Goal: Communication & Community: Share content

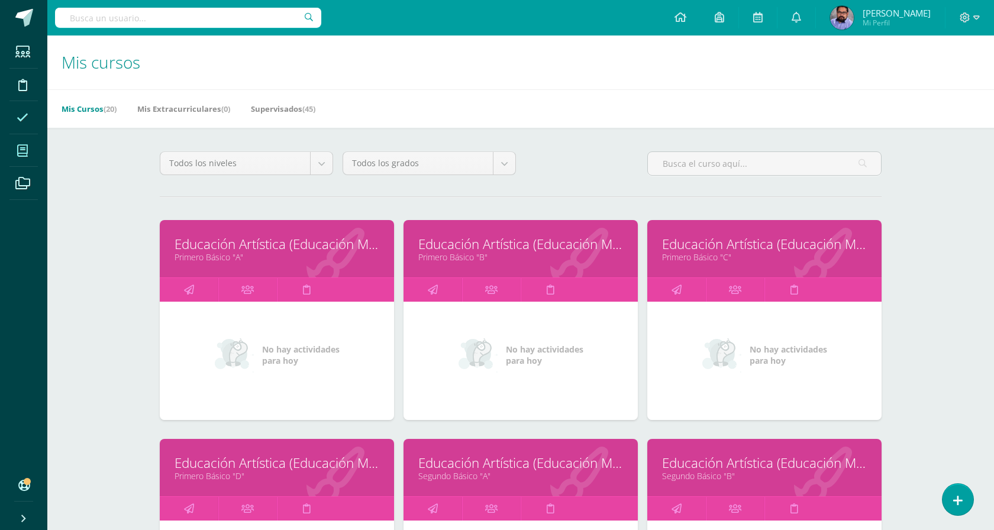
click at [23, 119] on icon at bounding box center [23, 118] width 12 height 12
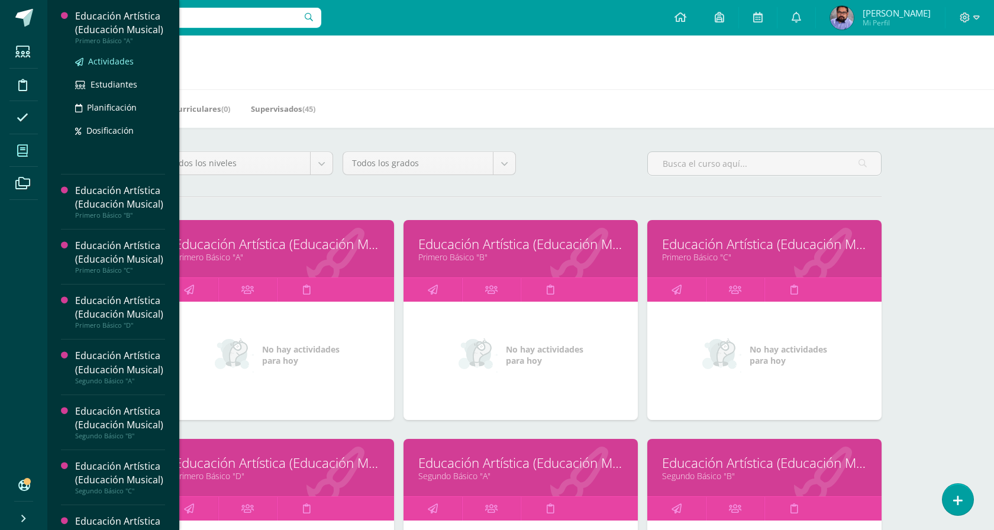
click at [128, 67] on span "Actividades" at bounding box center [111, 61] width 46 height 11
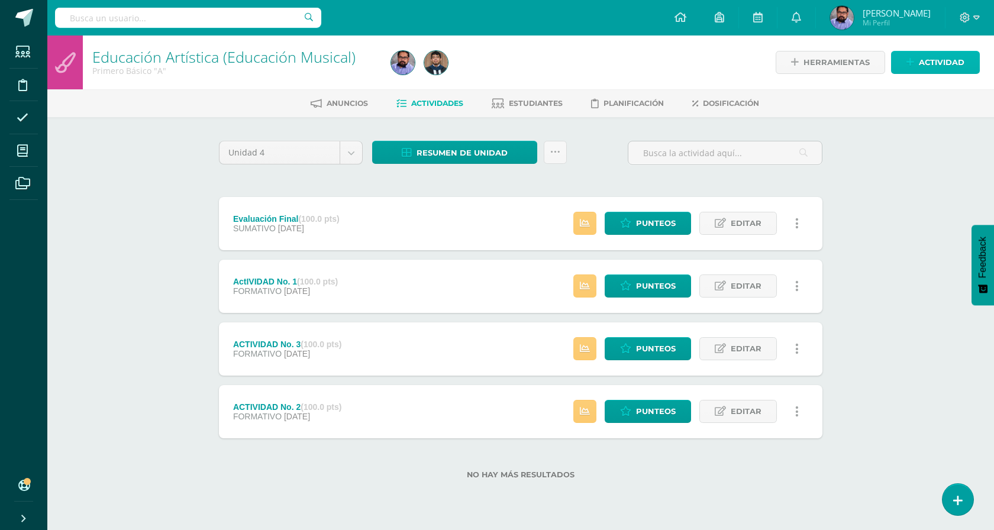
click at [963, 66] on span "Actividad" at bounding box center [942, 62] width 46 height 22
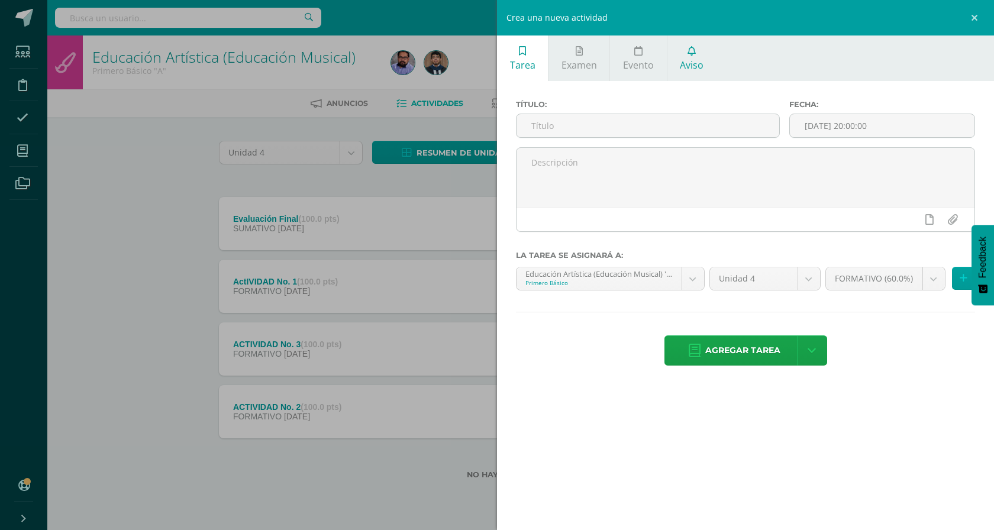
click at [678, 56] on link "Aviso" at bounding box center [691, 59] width 49 height 46
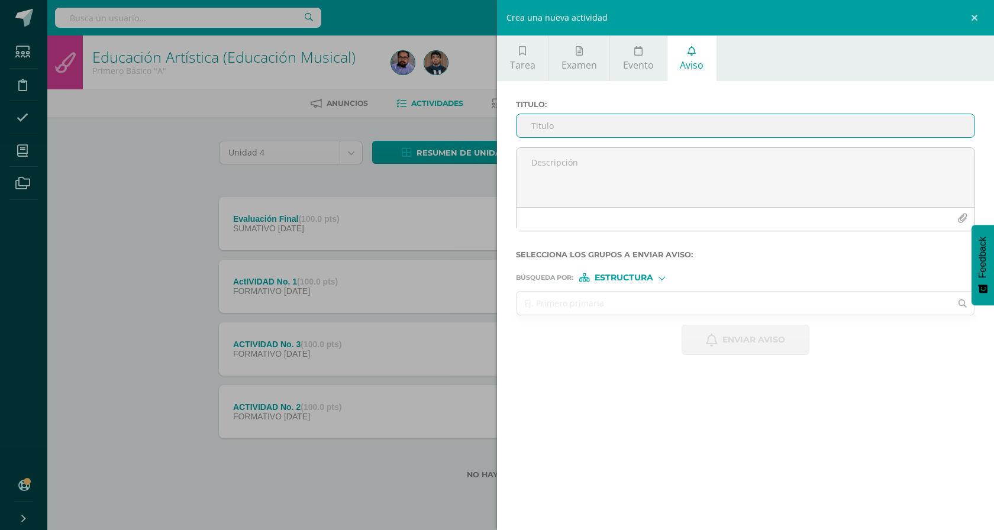
click at [612, 303] on input "text" at bounding box center [734, 303] width 434 height 23
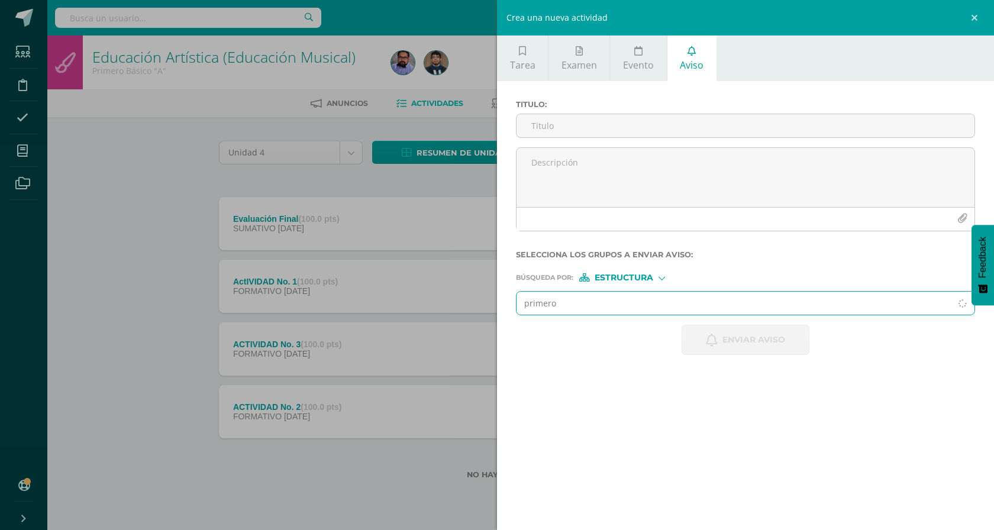
type input "primero"
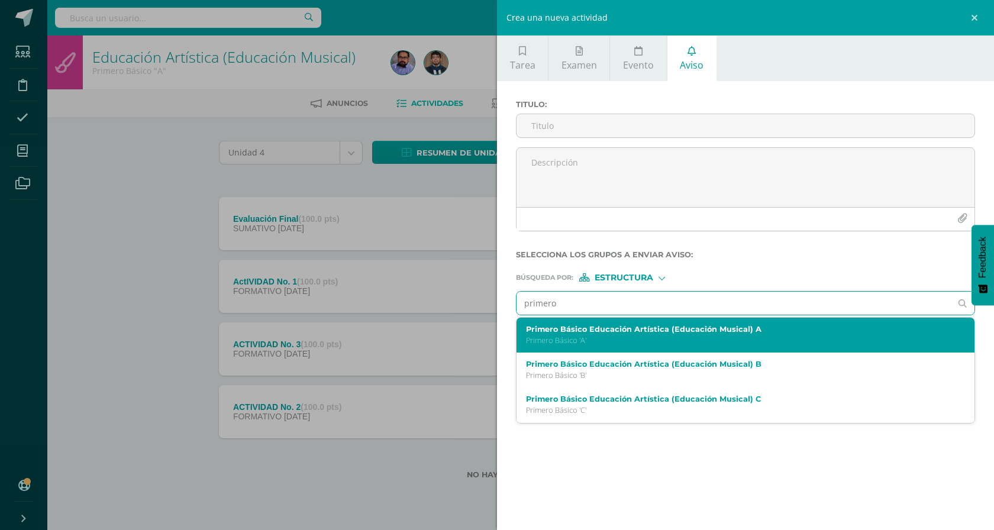
click at [635, 335] on div "Primero Básico Educación Artística (Educación Musical) A Primero Básico 'A'" at bounding box center [736, 335] width 420 height 21
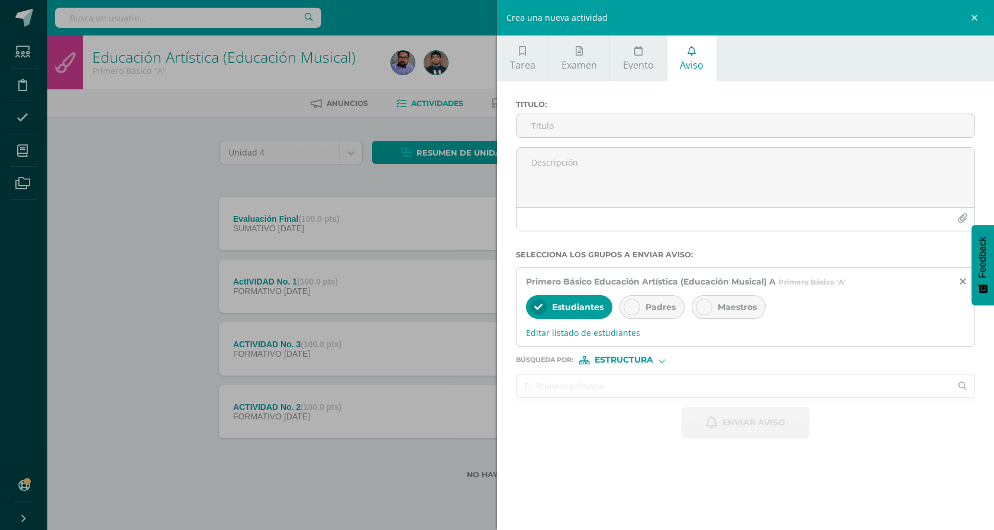
click at [629, 376] on input "text" at bounding box center [734, 386] width 434 height 23
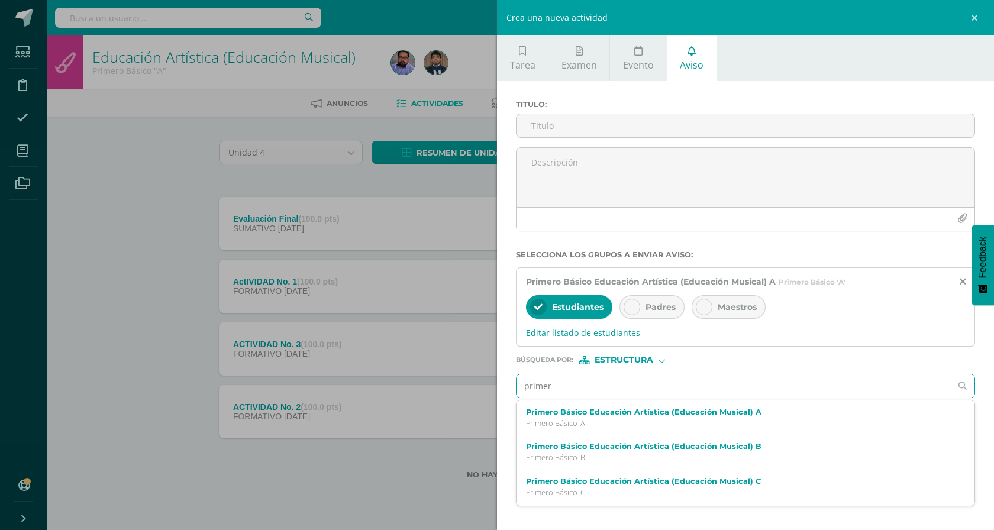
type input "primero"
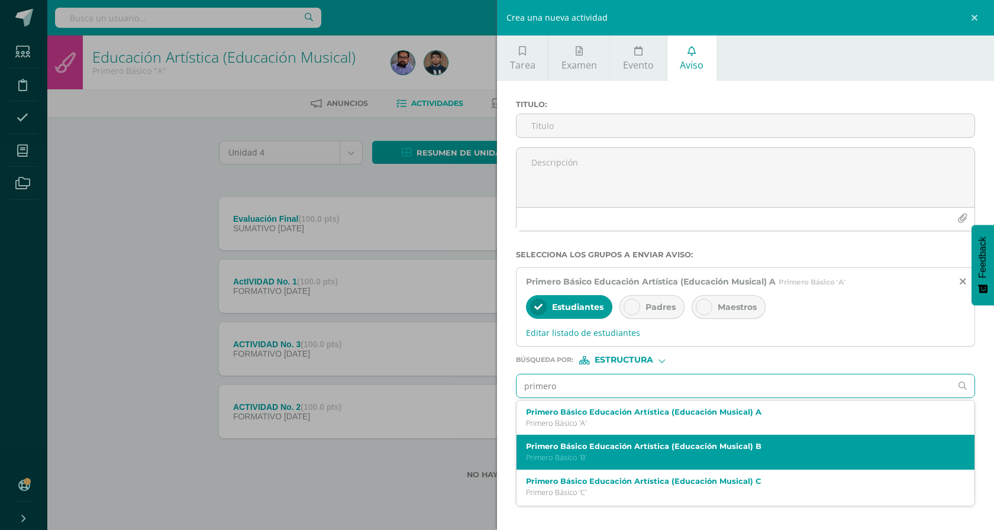
click at [638, 460] on p "Primero Básico 'B'" at bounding box center [736, 458] width 420 height 10
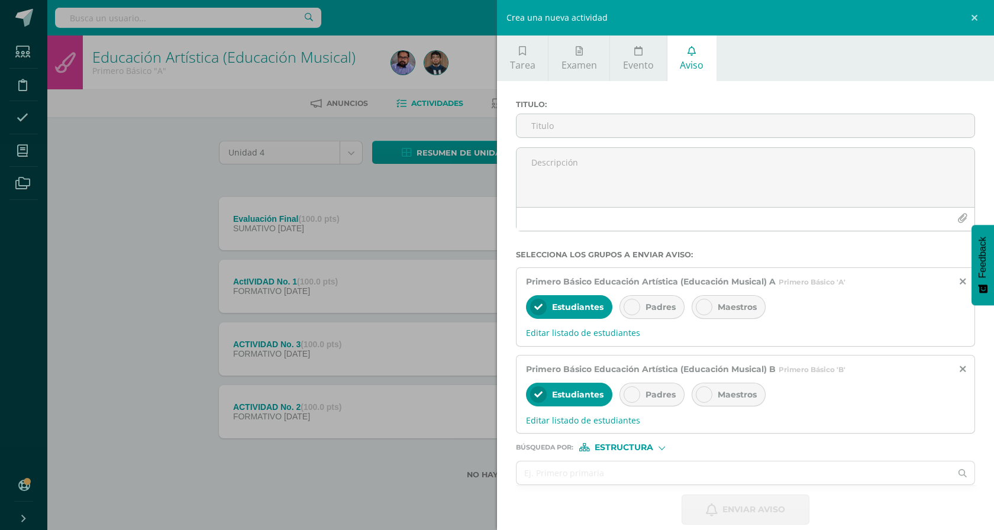
click at [643, 460] on form "Titulo : Selecciona los grupos a enviar aviso : Primero Básico Educación Artíst…" at bounding box center [745, 312] width 459 height 425
click at [643, 466] on input "text" at bounding box center [734, 473] width 434 height 23
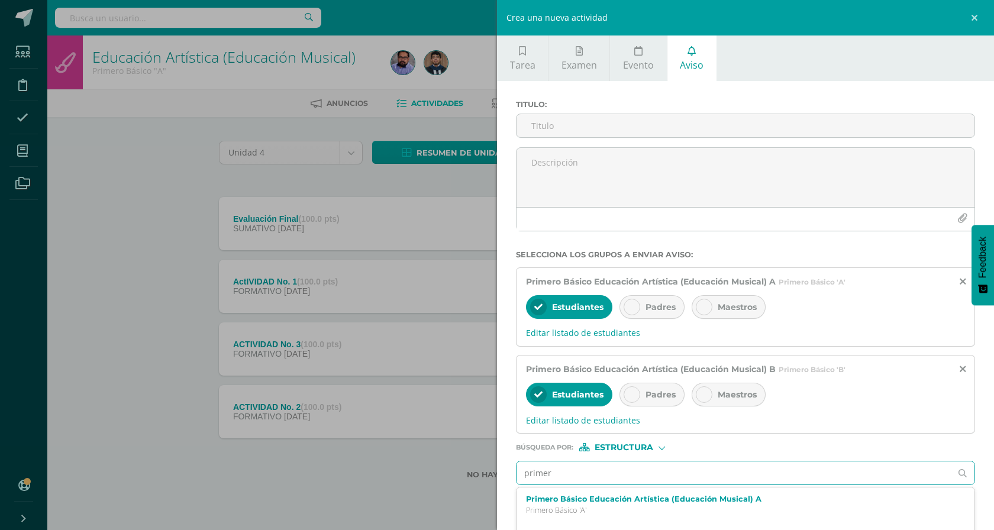
type input "primero"
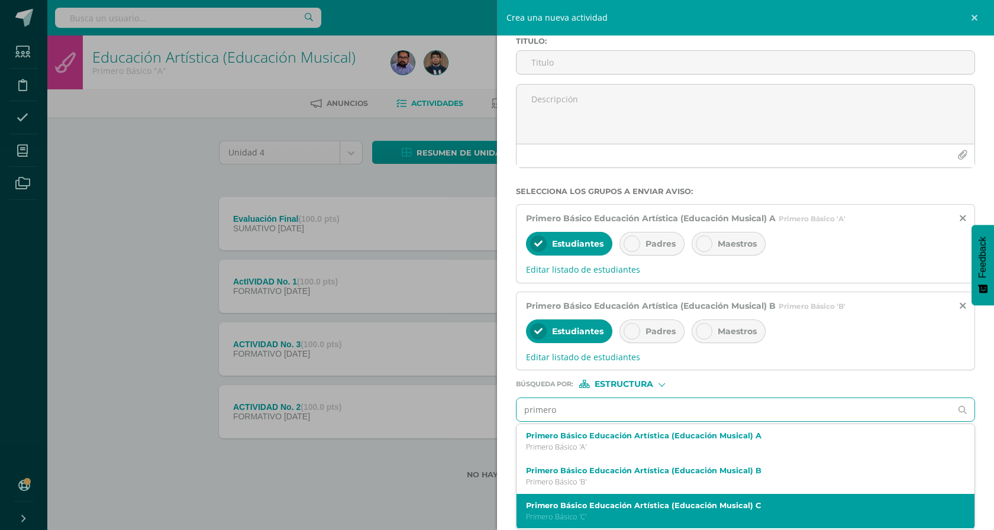
click at [693, 501] on label "Primero Básico Educación Artística (Educación Musical) C" at bounding box center [736, 505] width 420 height 9
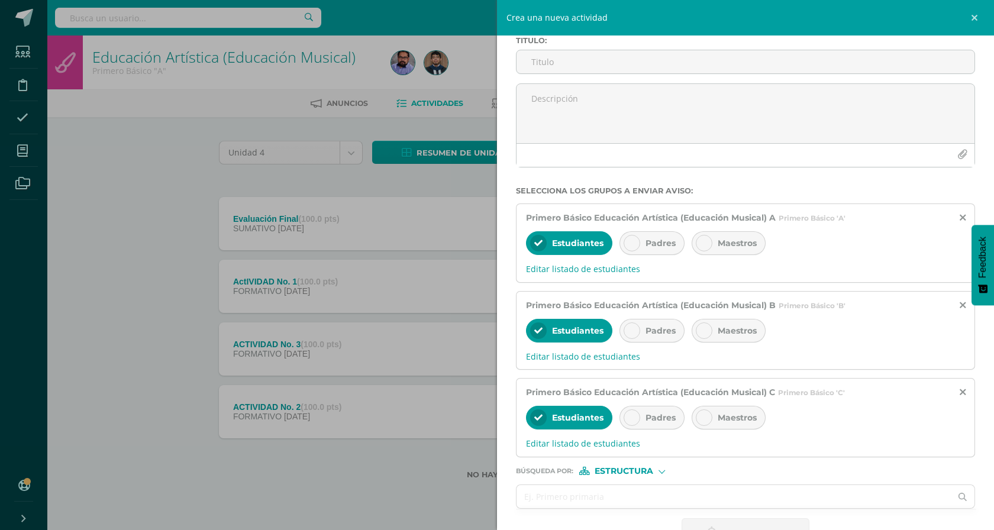
click at [693, 501] on input "text" at bounding box center [734, 496] width 434 height 23
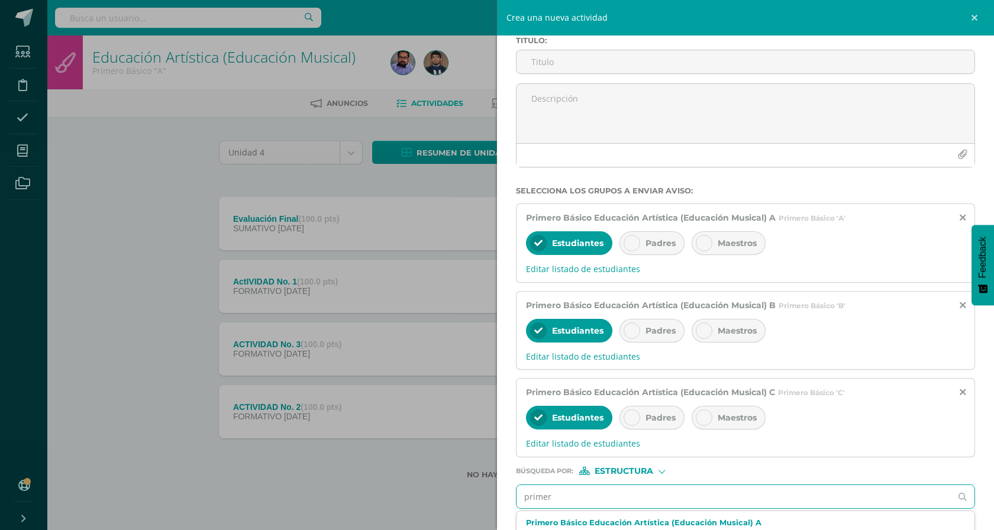
type input "primero"
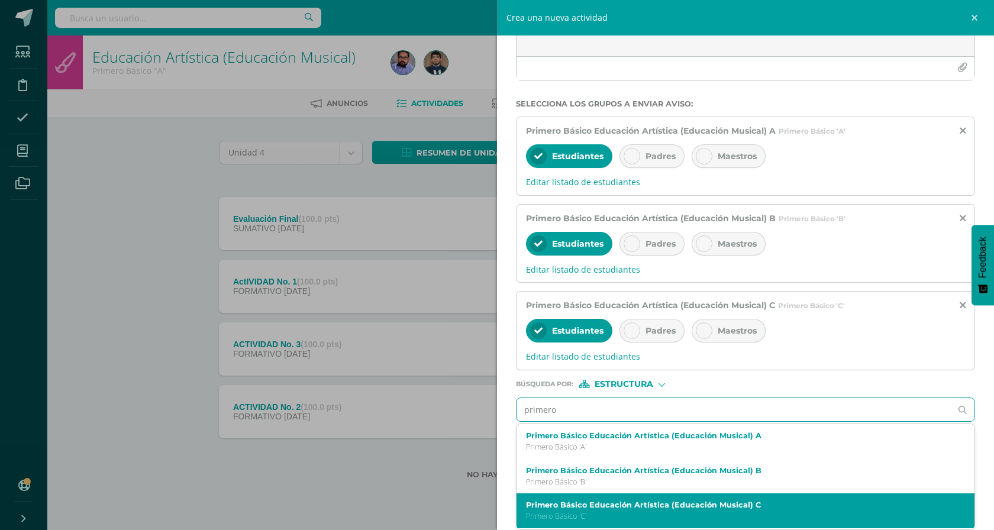
scroll to position [30, 0]
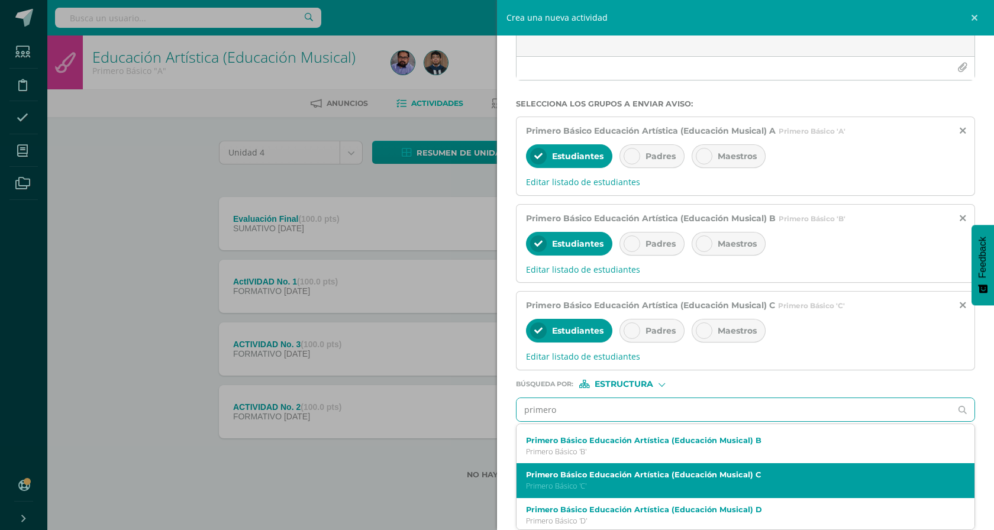
click at [668, 507] on label "Primero Básico Educación Artística (Educación Musical) D" at bounding box center [736, 509] width 420 height 9
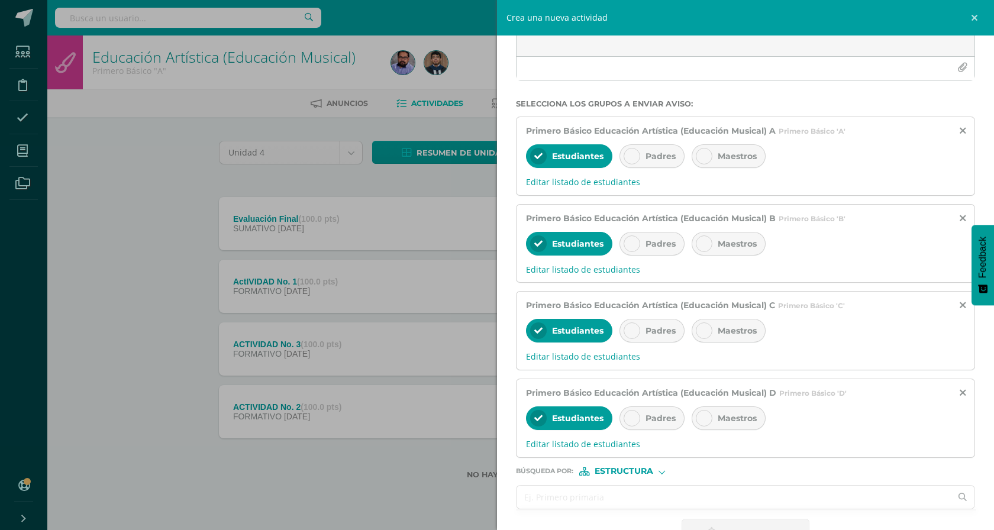
click at [660, 491] on input "text" at bounding box center [734, 497] width 434 height 23
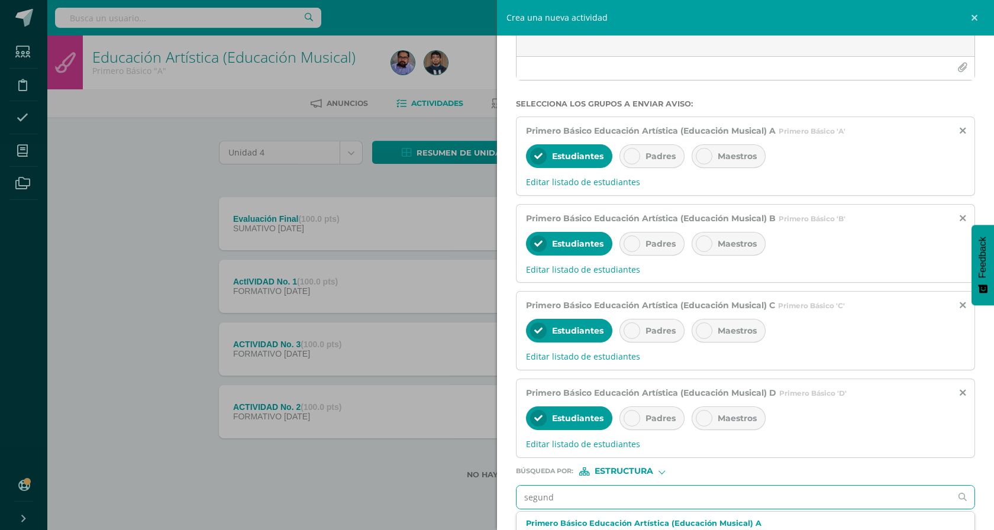
type input "segundo"
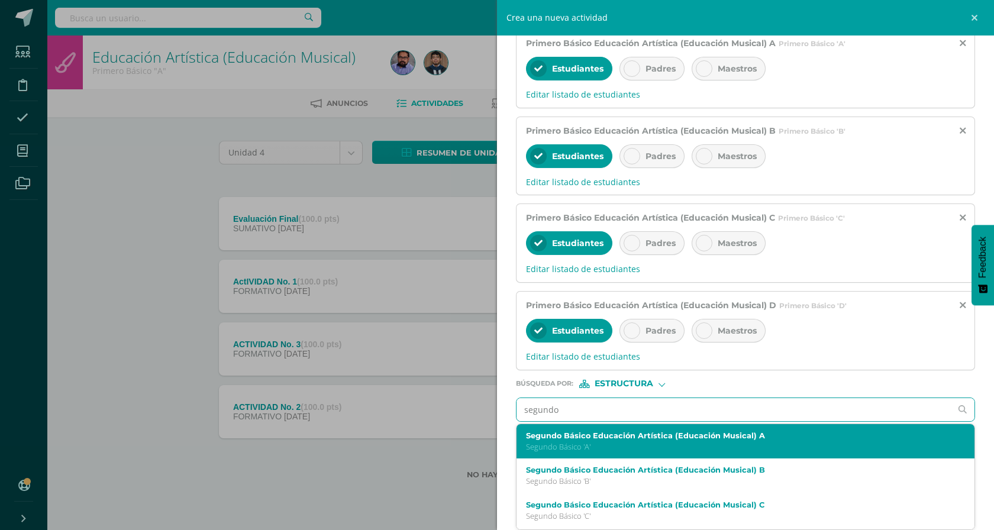
click at [659, 447] on p "Segundo Básico 'A'" at bounding box center [736, 447] width 420 height 10
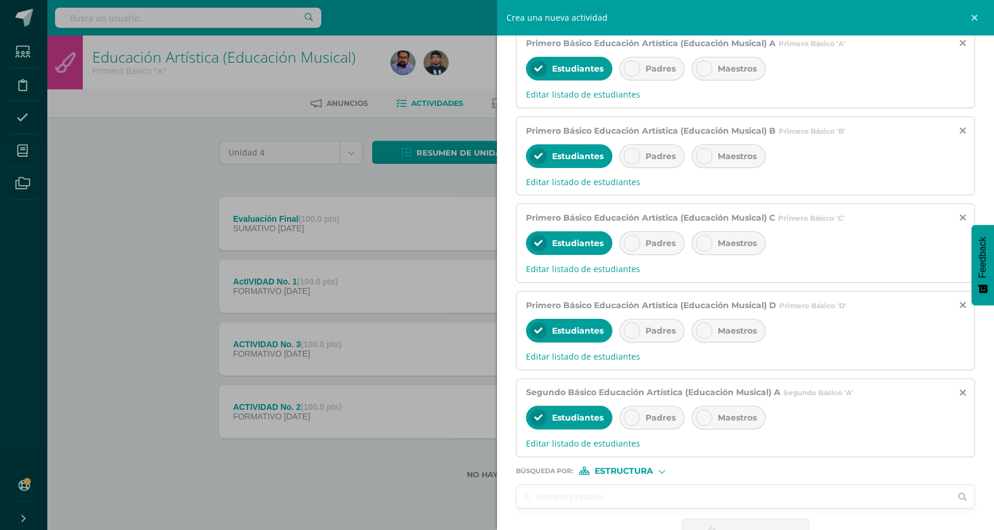
click at [646, 505] on input "text" at bounding box center [734, 496] width 434 height 23
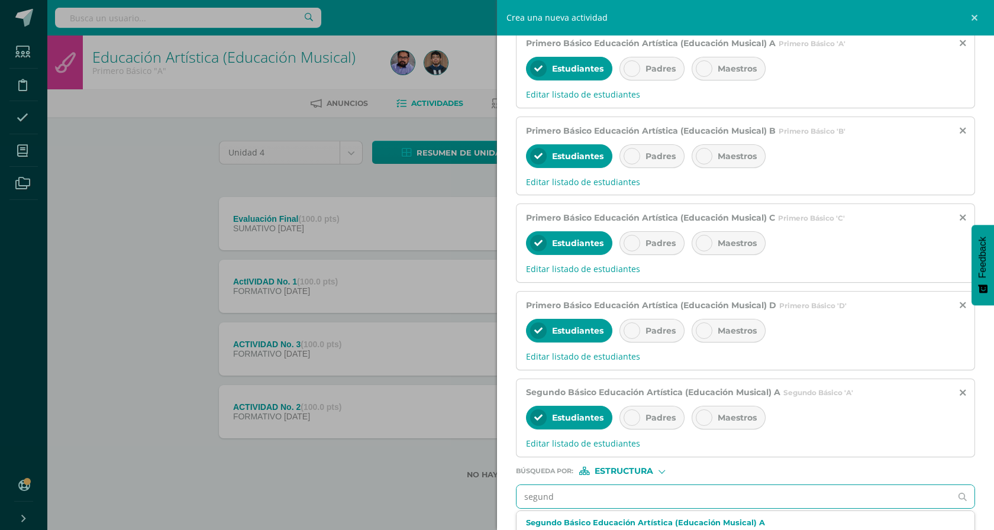
type input "segundo"
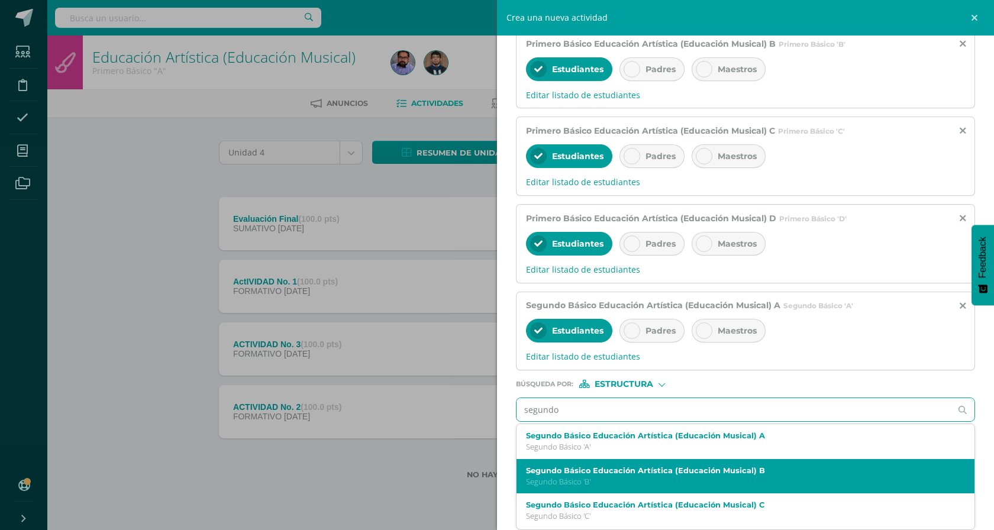
click at [650, 479] on p "Segundo Básico 'B'" at bounding box center [736, 482] width 420 height 10
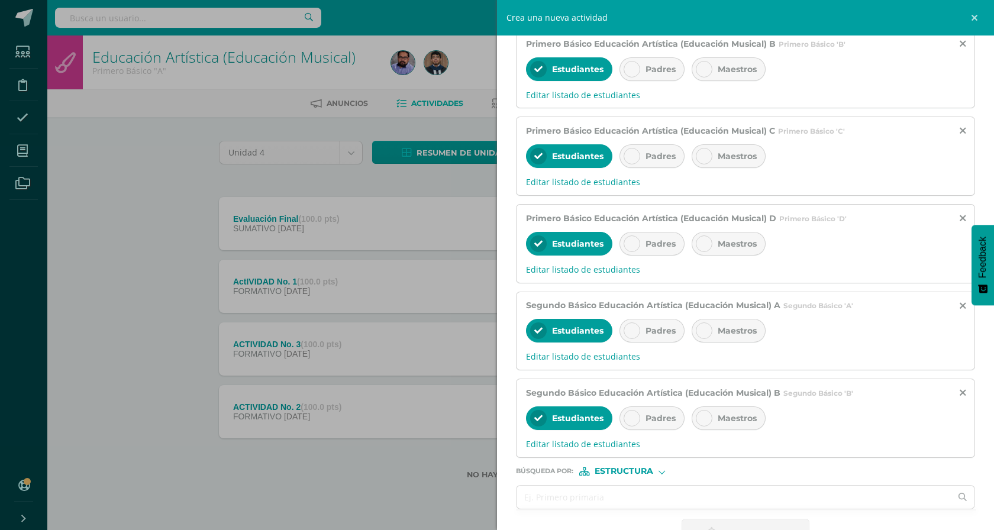
scroll to position [363, 0]
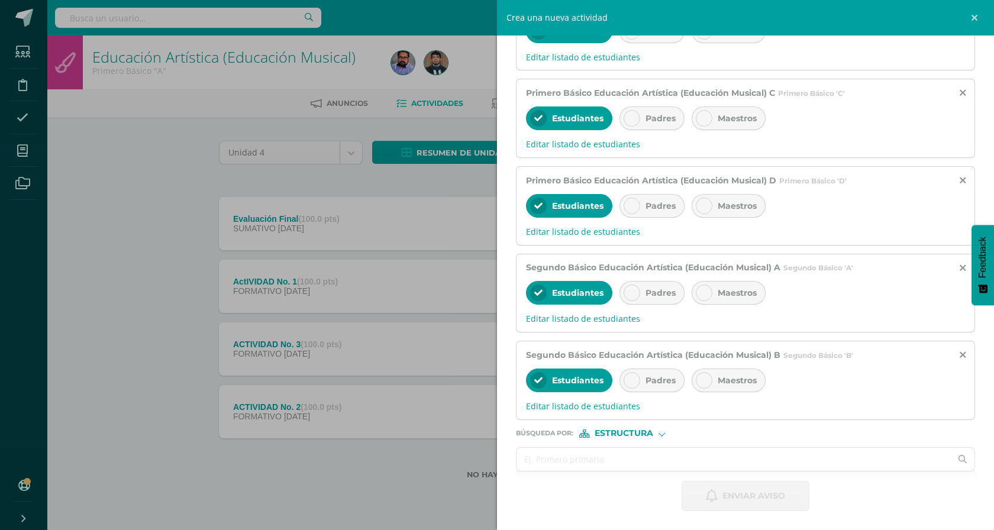
click at [660, 469] on input "text" at bounding box center [734, 459] width 434 height 23
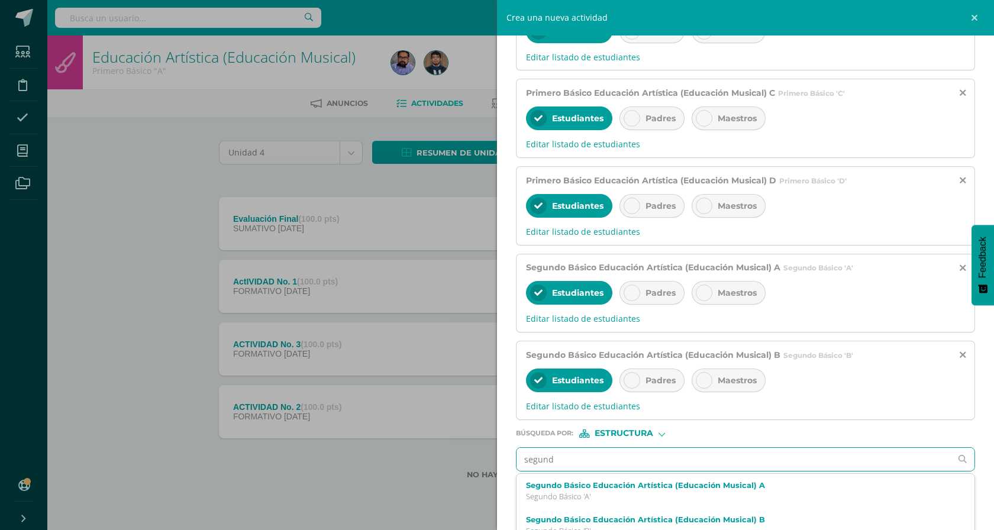
type input "segundo"
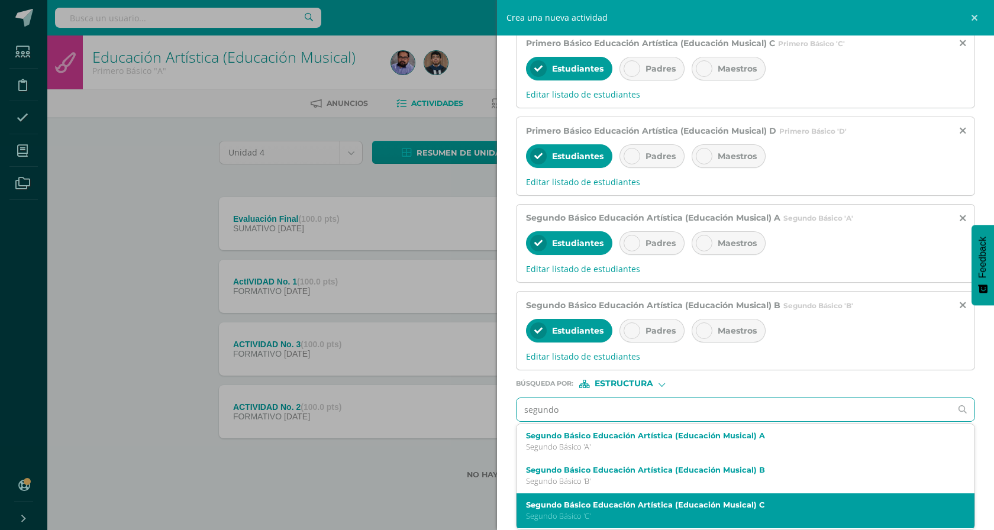
click at [678, 501] on label "Segundo Básico Educación Artística (Educación Musical) C" at bounding box center [736, 505] width 420 height 9
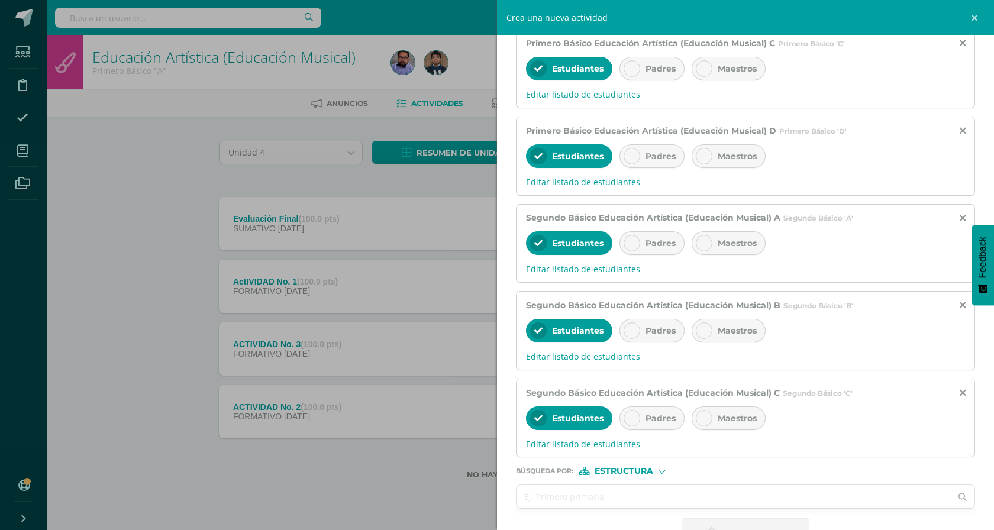
click at [659, 490] on input "text" at bounding box center [734, 496] width 434 height 23
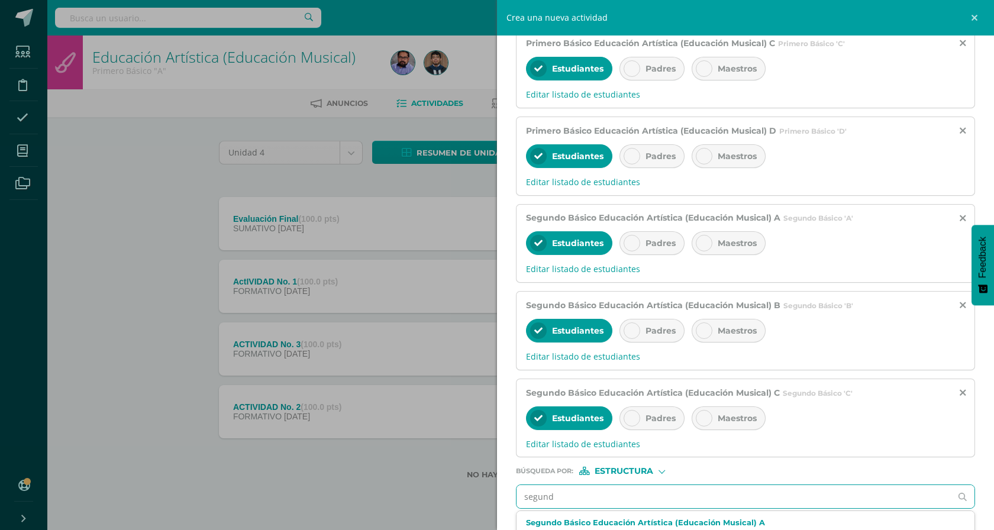
type input "segundo"
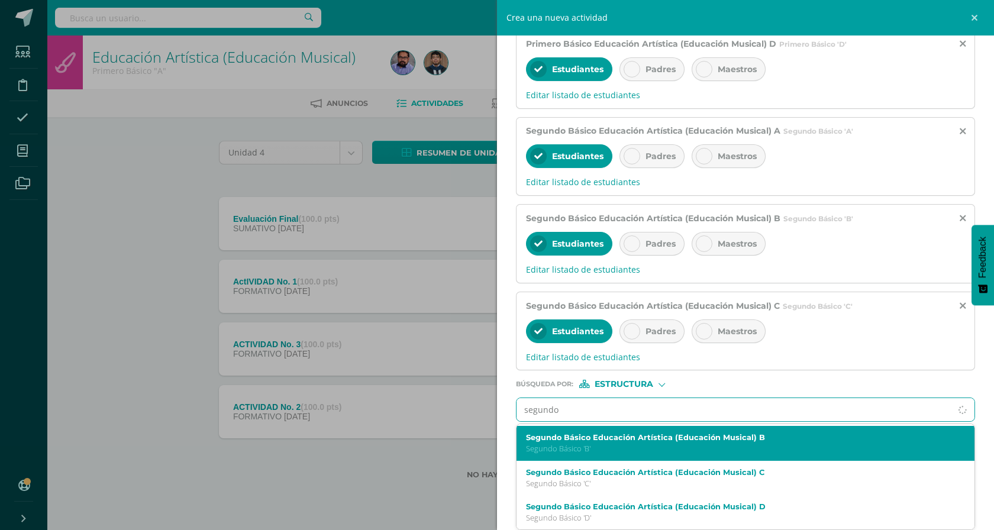
scroll to position [34, 0]
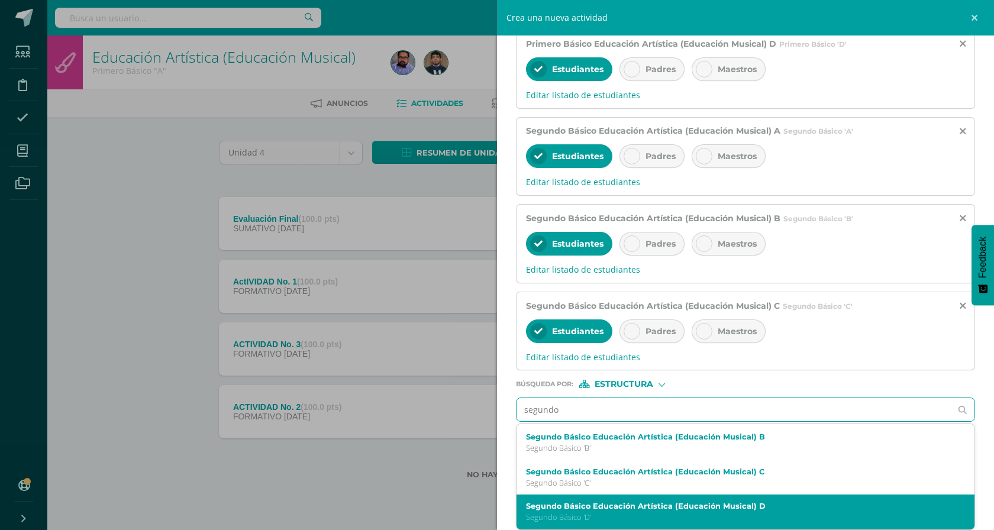
click at [657, 499] on div "Segundo Básico Educación Artística (Educación Musical) D Segundo Básico 'D'" at bounding box center [746, 512] width 458 height 35
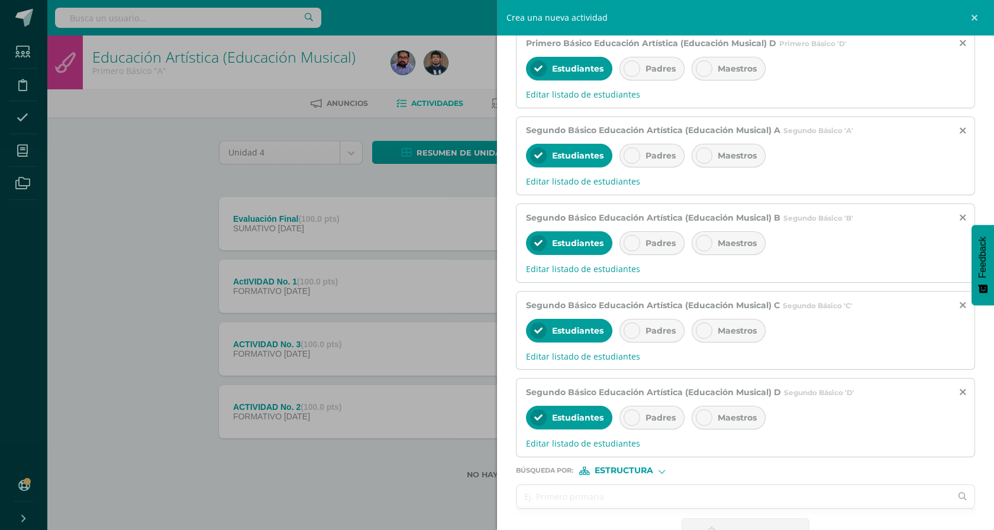
click at [649, 497] on input "text" at bounding box center [734, 496] width 434 height 23
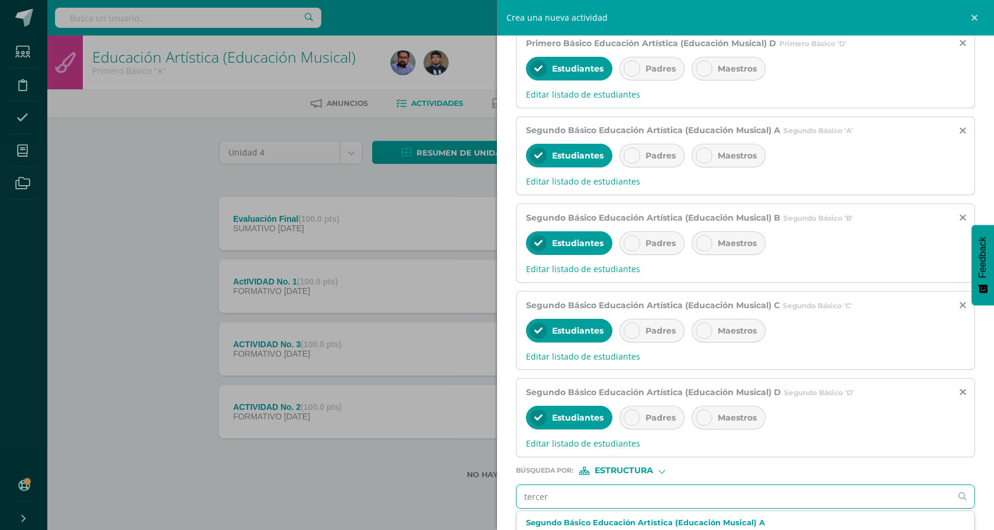
type input "tercero"
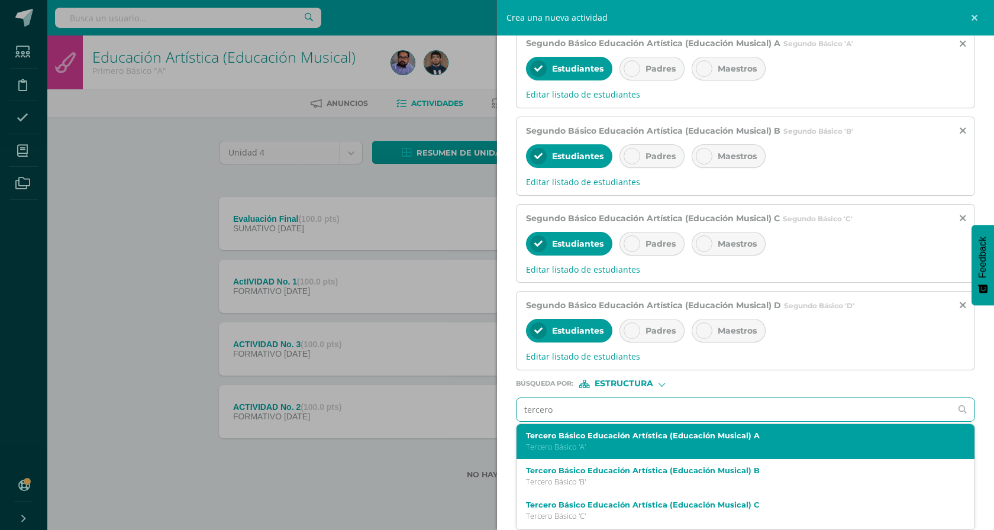
click at [647, 449] on p "Tercero Básico 'A'" at bounding box center [736, 447] width 420 height 10
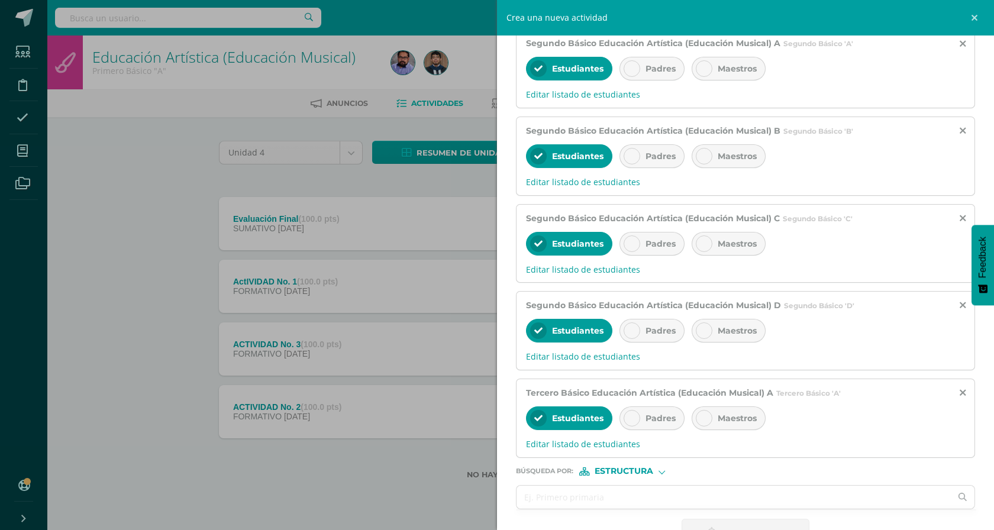
click at [626, 512] on form "Titulo : Selecciona los grupos a enviar aviso : Primero Básico Educación Artíst…" at bounding box center [745, 30] width 459 height 1036
click at [626, 511] on form "Titulo : Selecciona los grupos a enviar aviso : Primero Básico Educación Artíst…" at bounding box center [745, 30] width 459 height 1036
click at [624, 511] on form "Titulo : Selecciona los grupos a enviar aviso : Primero Básico Educación Artíst…" at bounding box center [745, 30] width 459 height 1036
click at [618, 498] on input "text" at bounding box center [734, 497] width 434 height 23
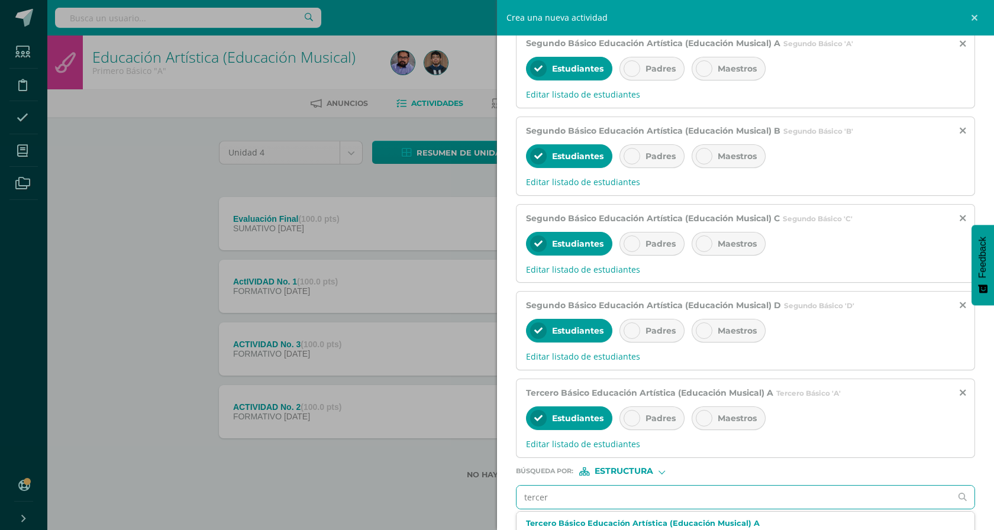
type input "tercero"
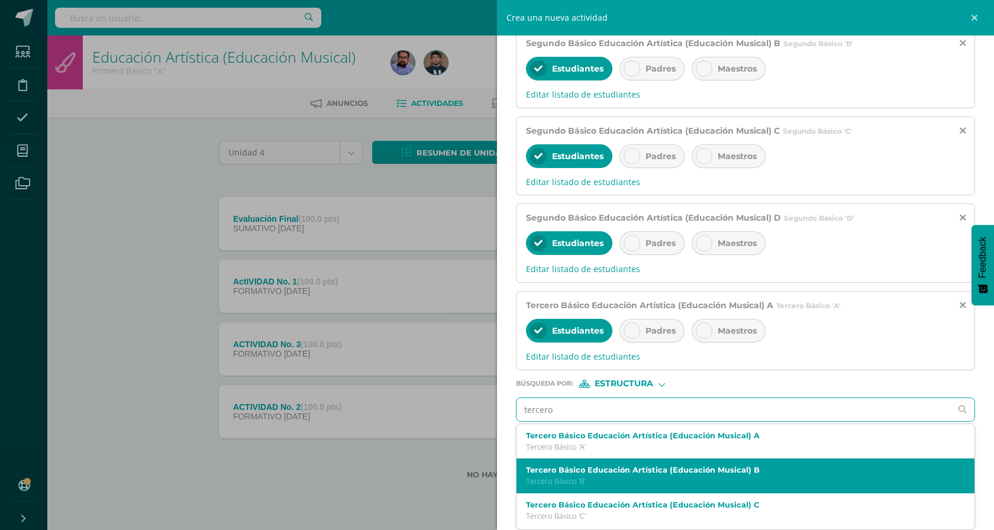
click at [609, 470] on label "Tercero Básico Educación Artística (Educación Musical) B" at bounding box center [736, 470] width 420 height 9
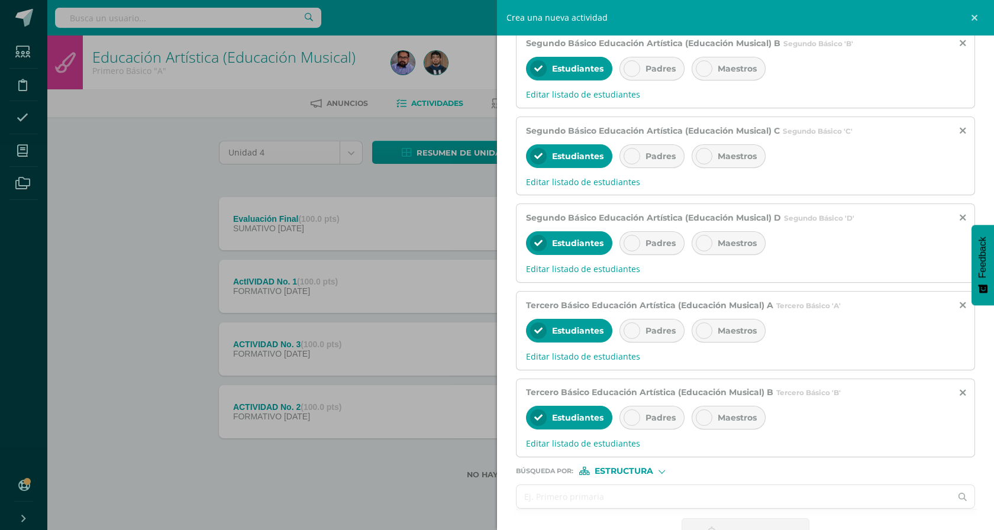
click at [602, 498] on input "text" at bounding box center [734, 496] width 434 height 23
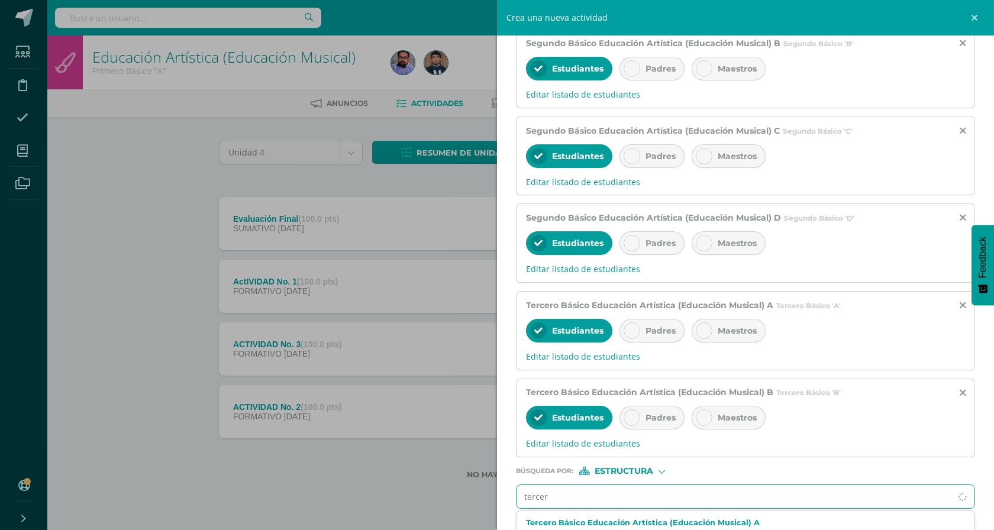
type input "tercero"
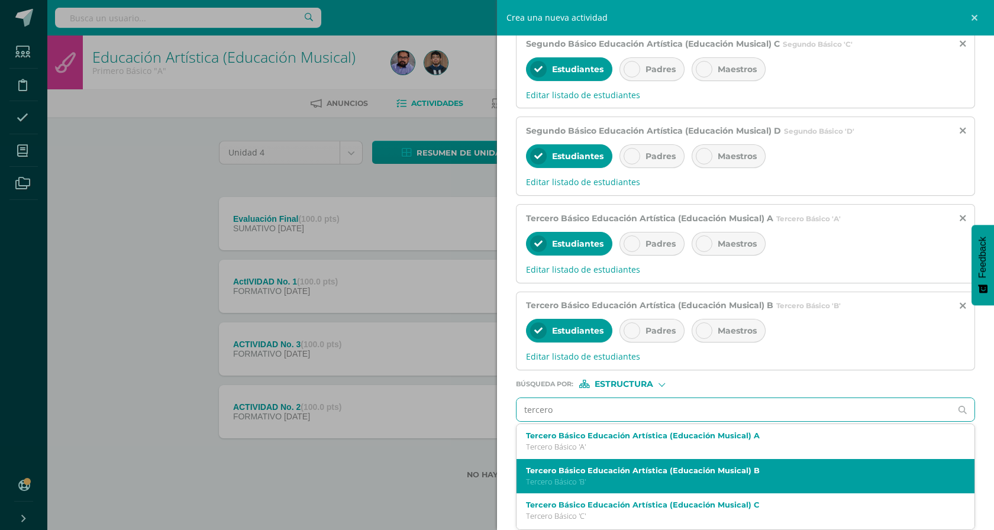
click at [596, 472] on label "Tercero Básico Educación Artística (Educación Musical) B" at bounding box center [736, 470] width 420 height 9
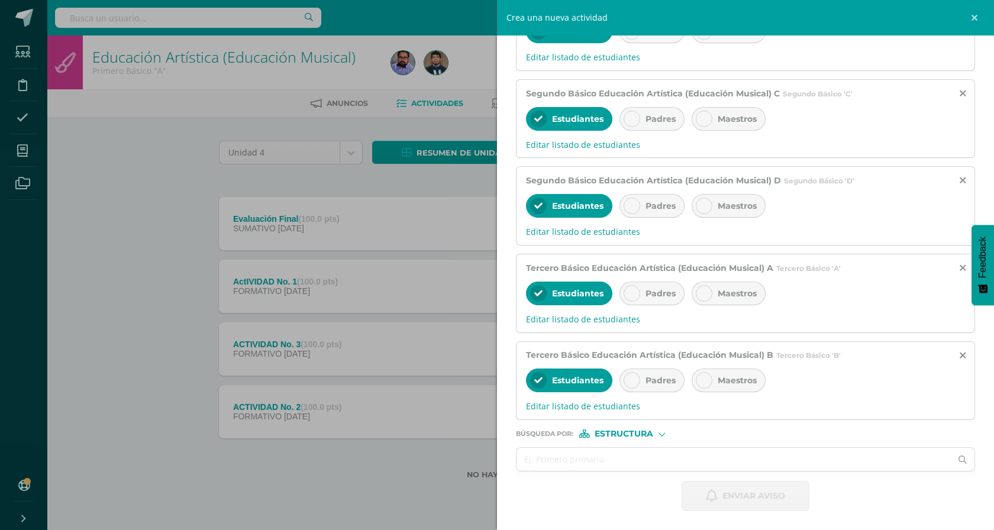
scroll to position [712, 0]
click at [591, 459] on input "text" at bounding box center [734, 459] width 434 height 23
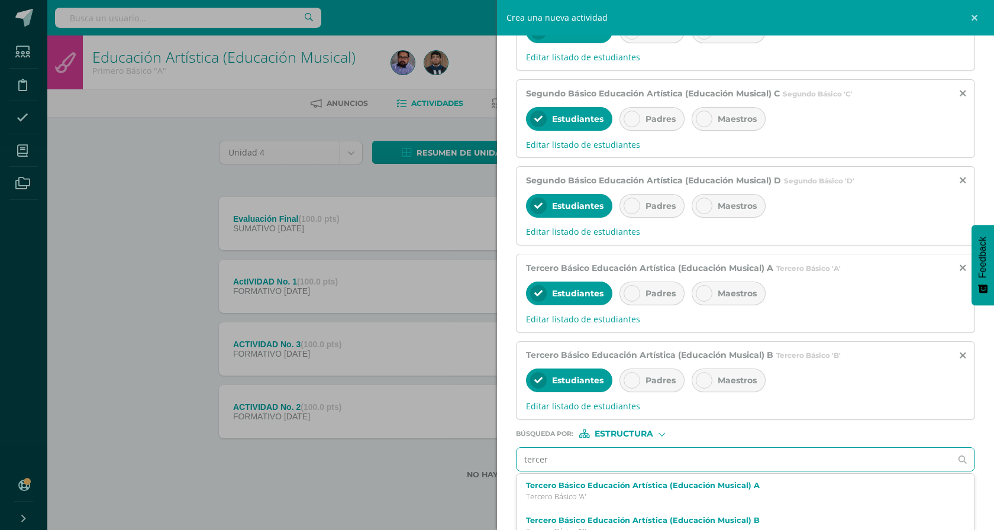
type input "tercero"
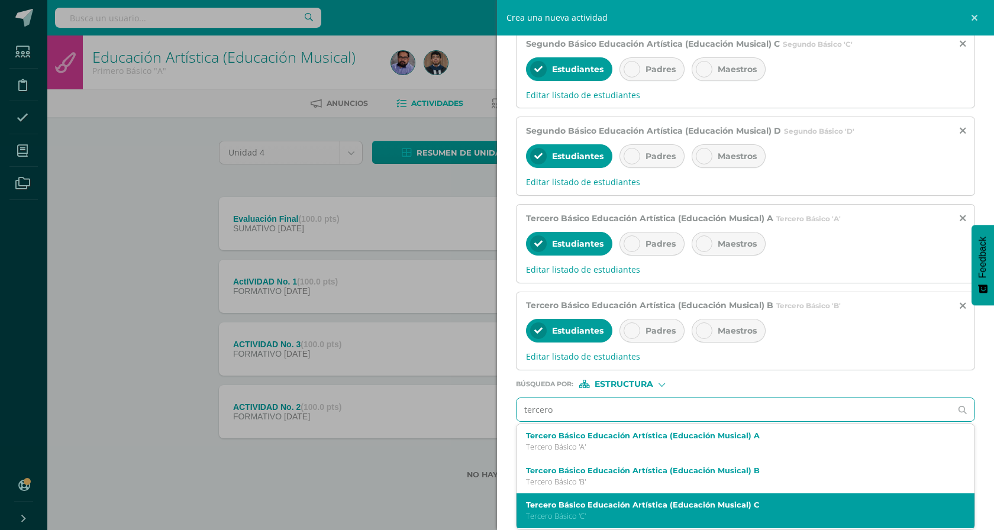
click at [621, 501] on label "Tercero Básico Educación Artística (Educación Musical) C" at bounding box center [736, 505] width 420 height 9
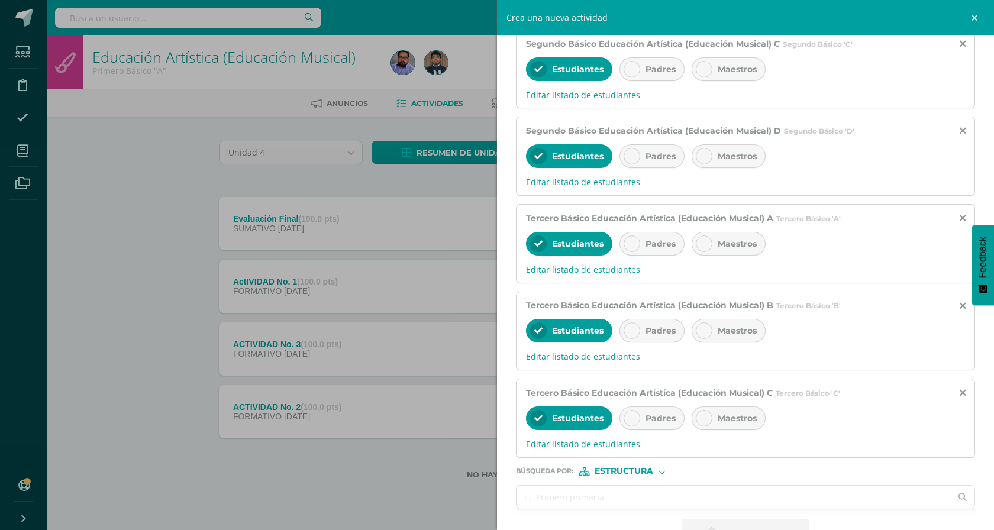
click at [617, 498] on input "text" at bounding box center [734, 497] width 434 height 23
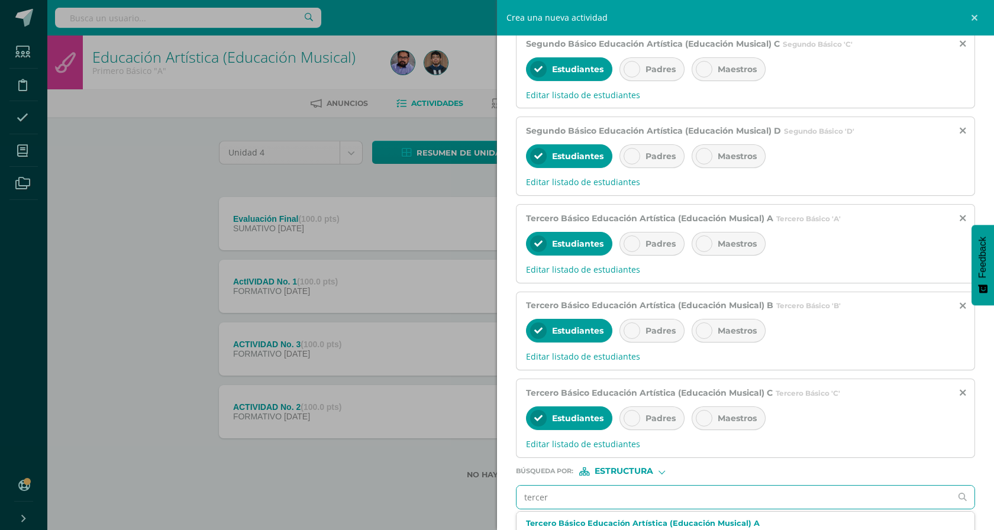
type input "tercero"
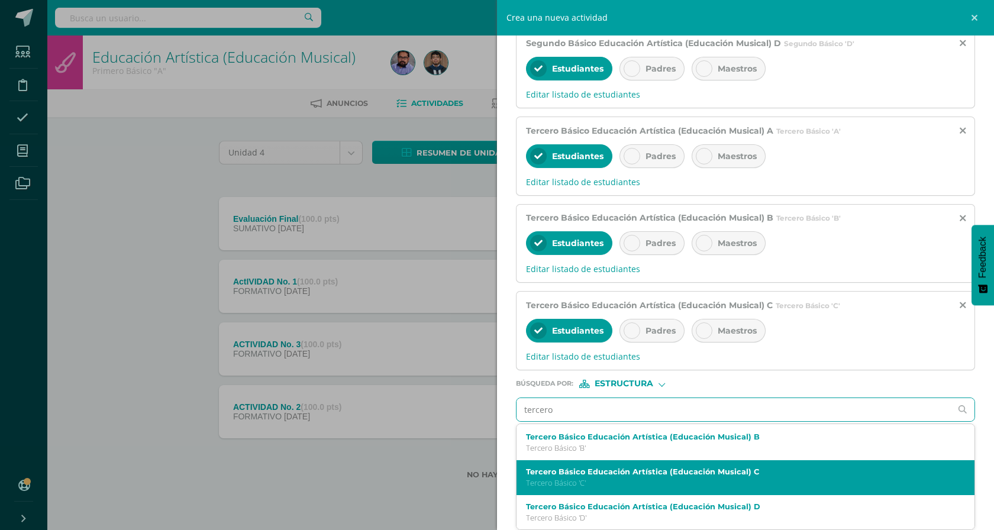
scroll to position [40, 0]
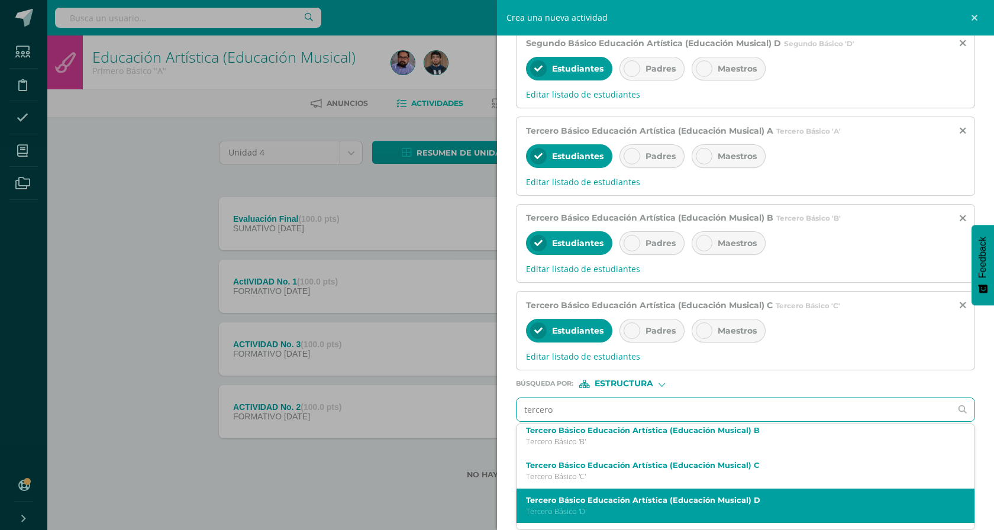
click at [636, 508] on p "Tercero Básico 'D'" at bounding box center [736, 512] width 420 height 10
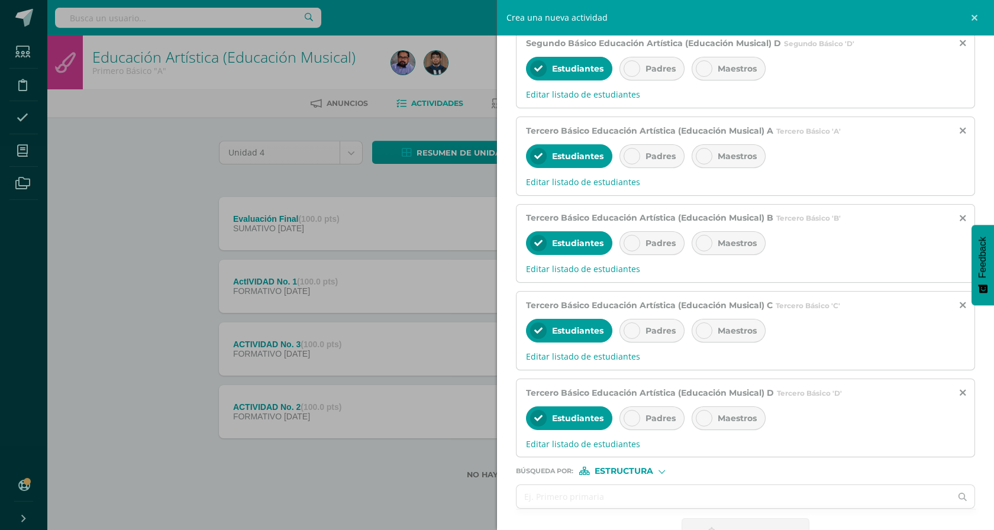
scroll to position [0, 0]
click at [628, 503] on input "text" at bounding box center [734, 496] width 434 height 23
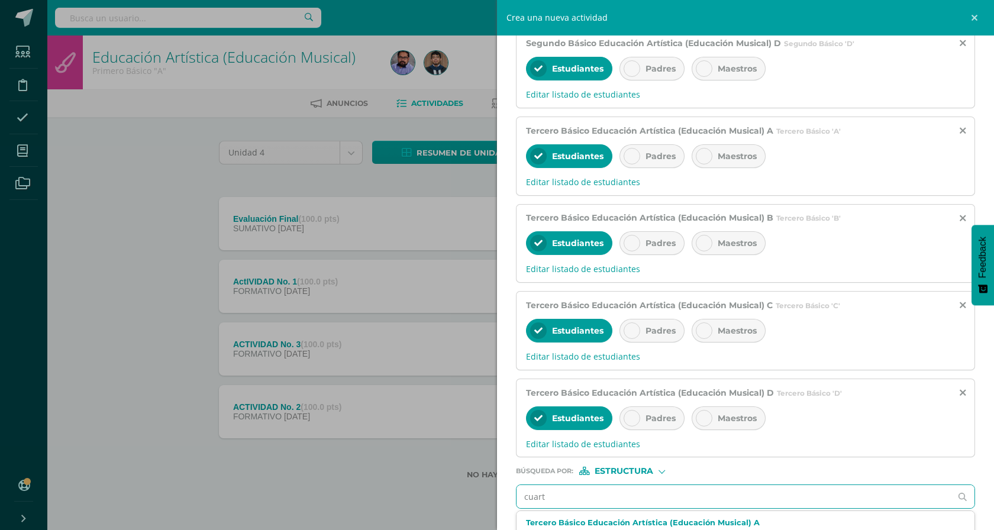
type input "cuarto"
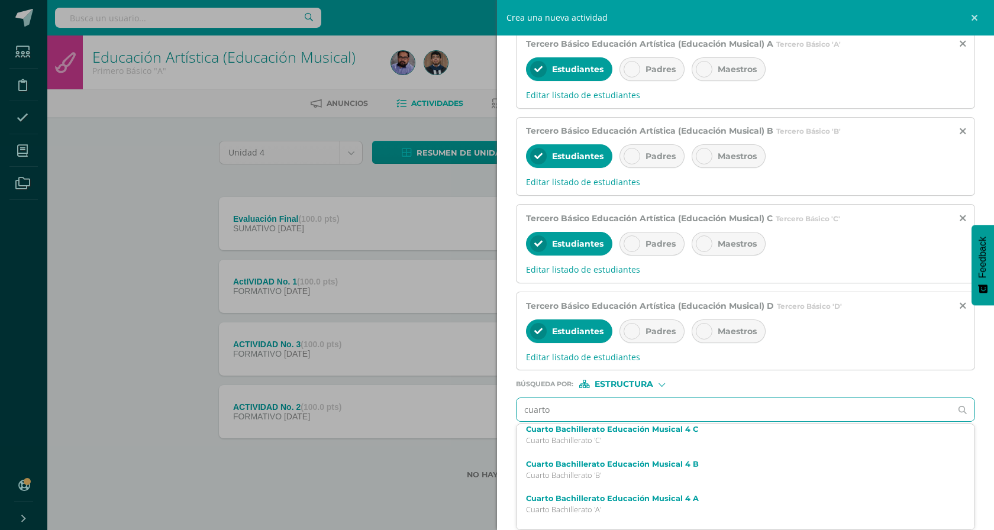
scroll to position [44, 0]
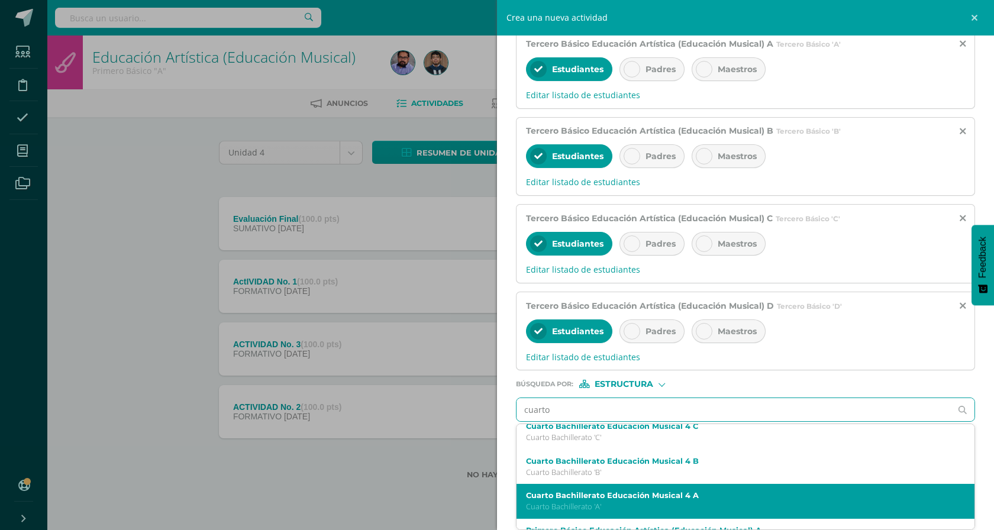
click at [647, 494] on label "Cuarto Bachillerato Educación Musical 4 A" at bounding box center [736, 495] width 420 height 9
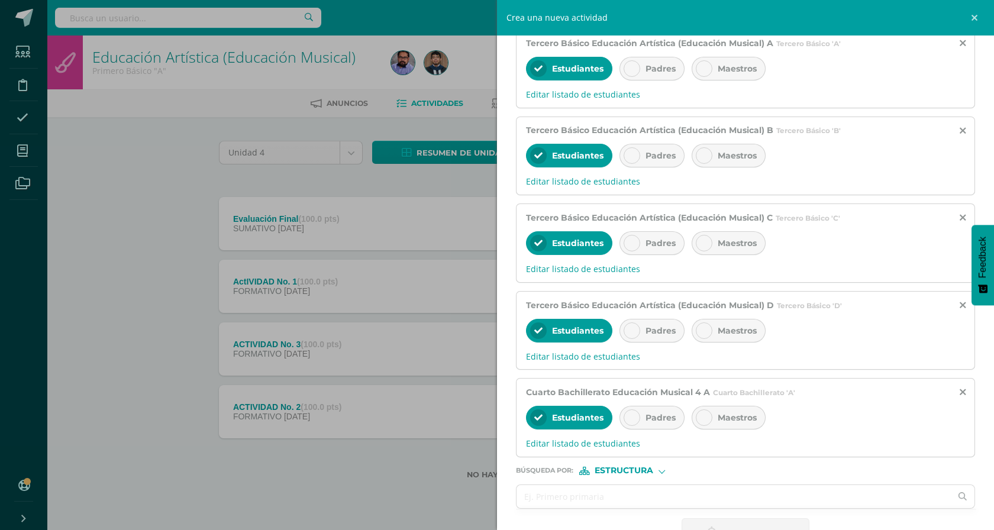
scroll to position [0, 0]
click at [644, 495] on input "text" at bounding box center [734, 496] width 434 height 23
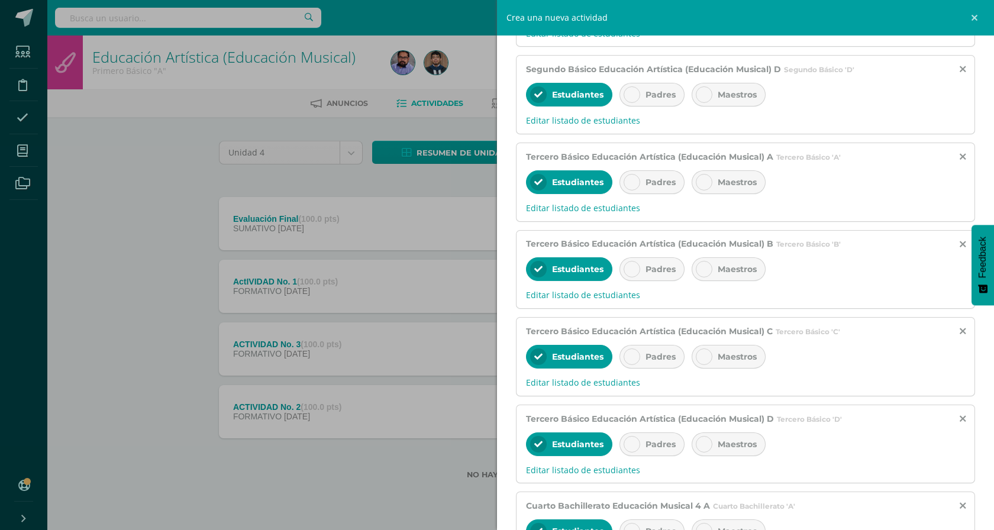
scroll to position [975, 0]
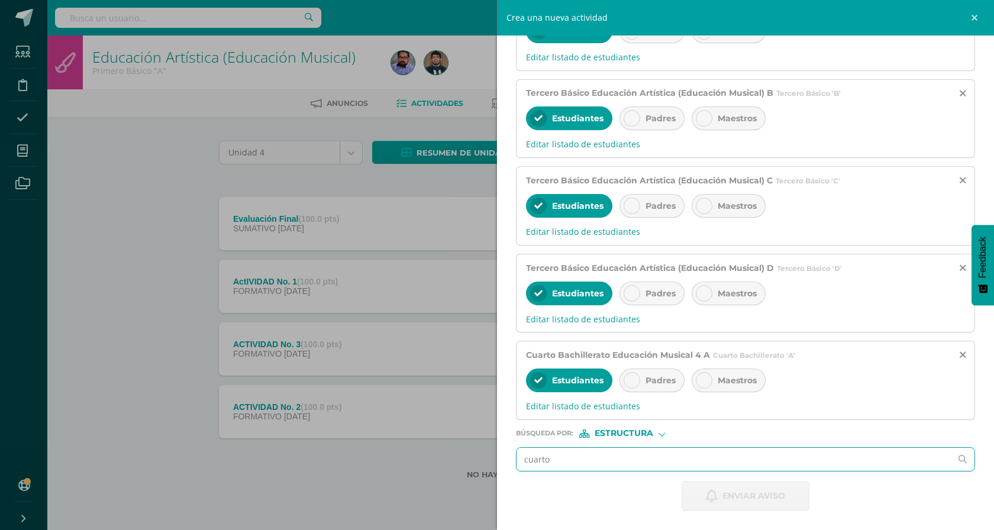
click at [608, 454] on input "cuarto" at bounding box center [734, 459] width 434 height 23
type input "c"
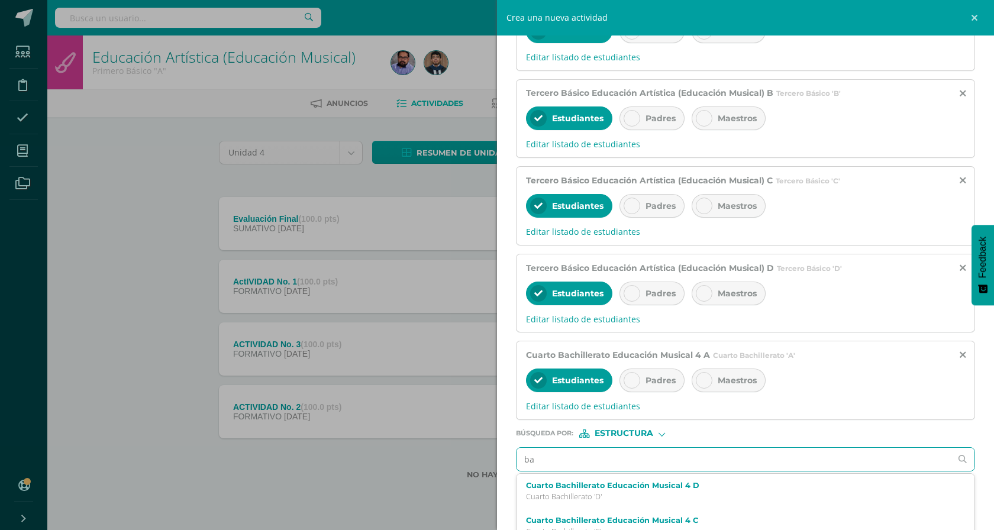
type input "b"
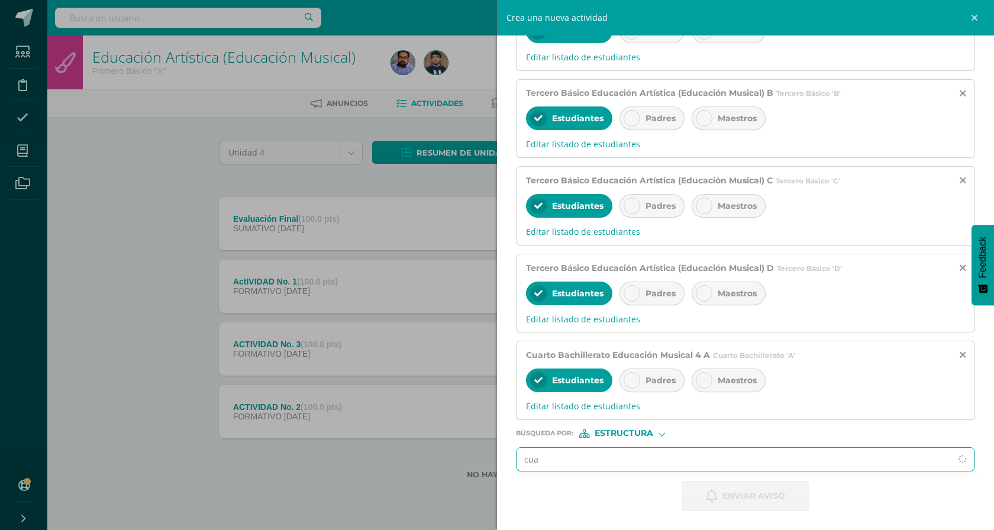
type input "cu"
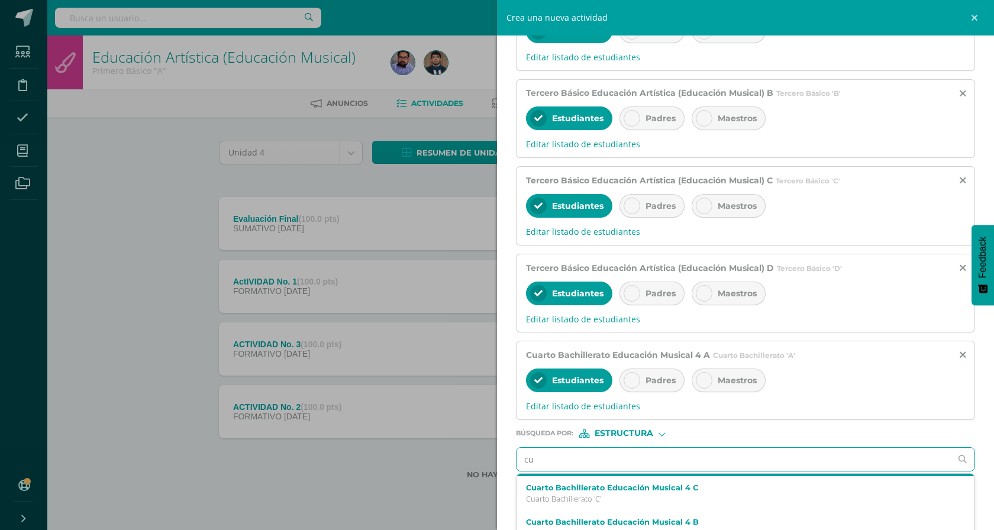
scroll to position [34, 0]
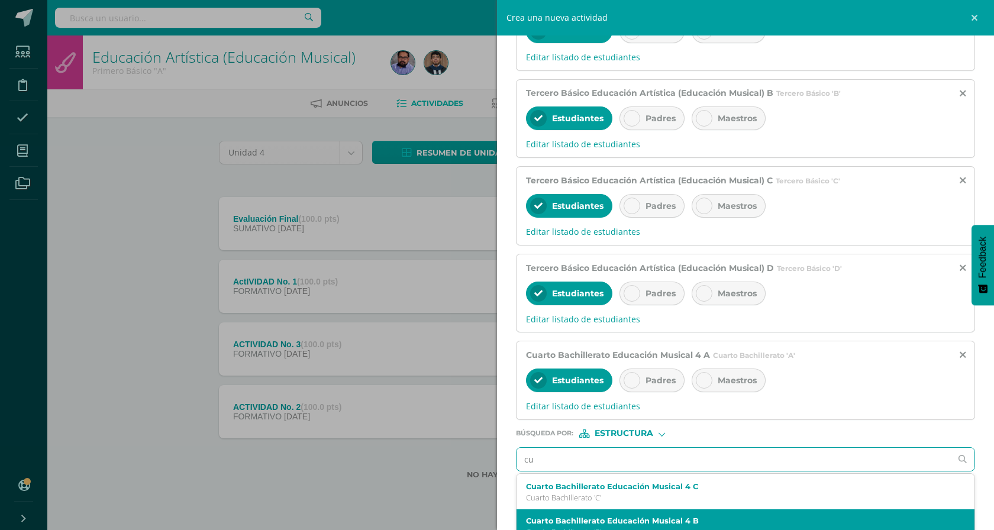
click at [666, 521] on label "Cuarto Bachillerato Educación Musical 4 B" at bounding box center [736, 521] width 420 height 9
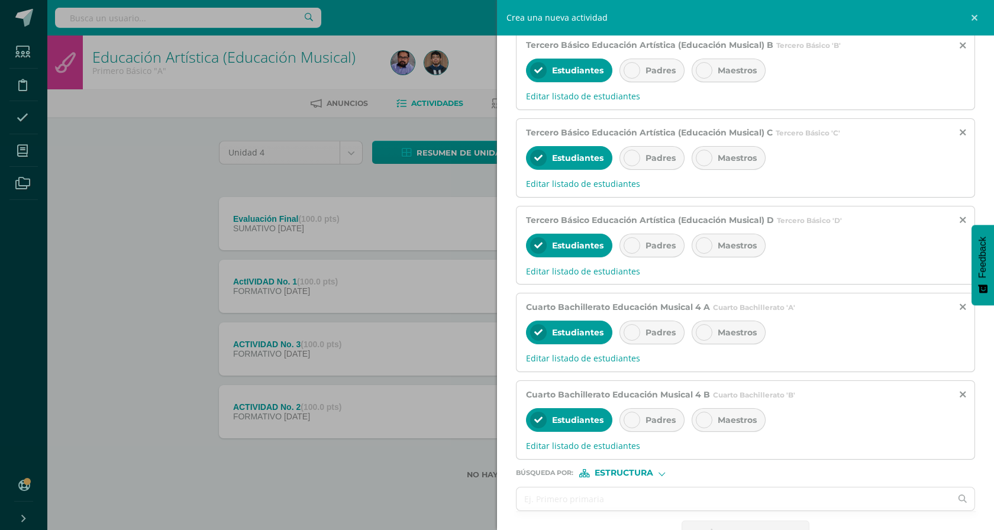
scroll to position [1062, 0]
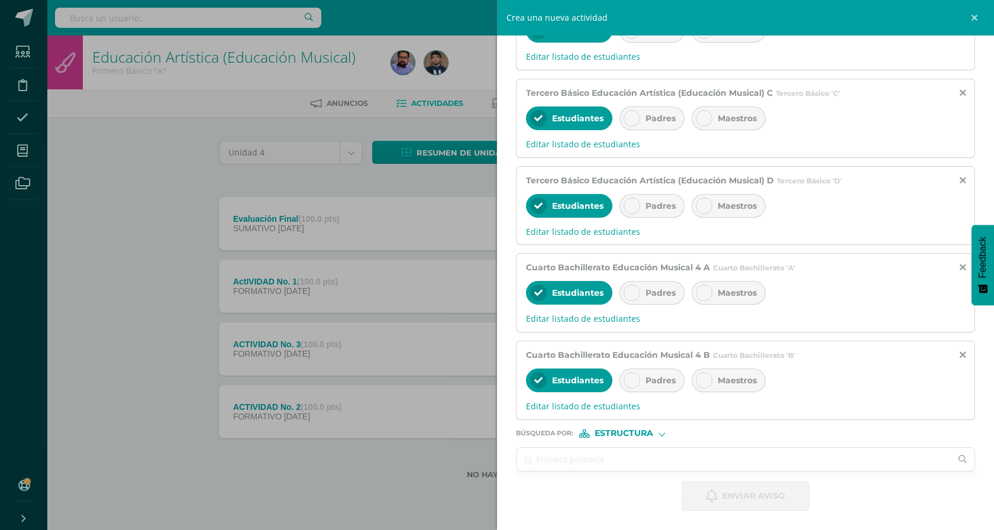
click at [628, 467] on input "text" at bounding box center [734, 459] width 434 height 23
click at [588, 456] on input "cu" at bounding box center [734, 459] width 434 height 23
type input "cua"
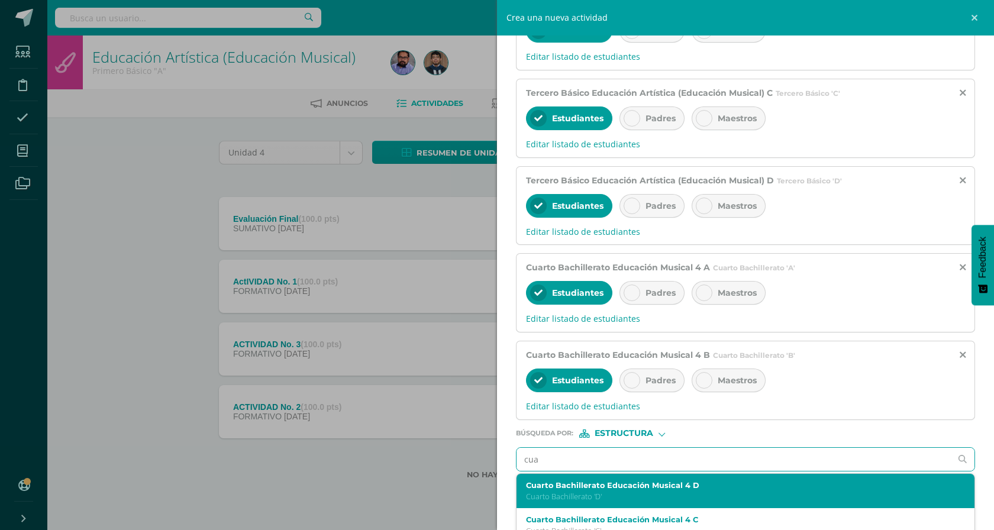
scroll to position [22, 0]
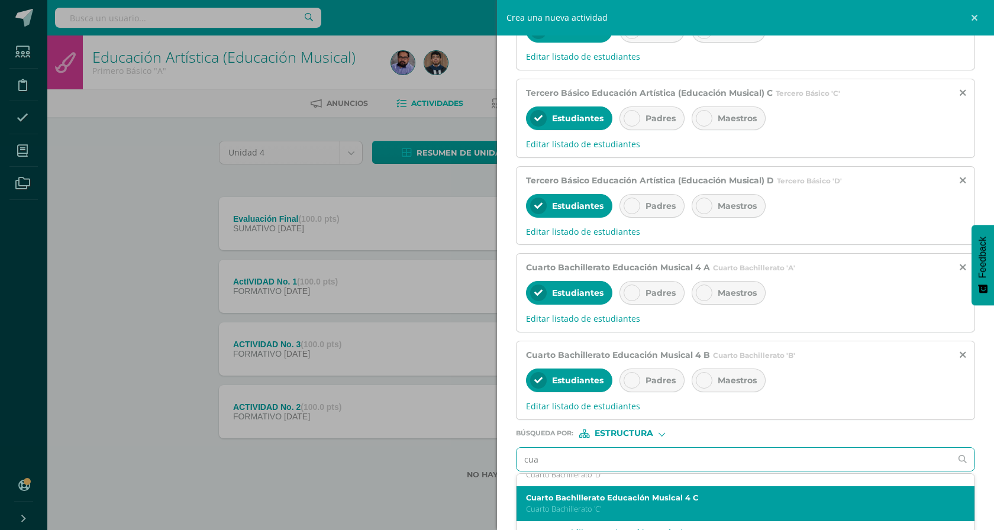
click at [625, 501] on label "Cuarto Bachillerato Educación Musical 4 C" at bounding box center [736, 497] width 420 height 9
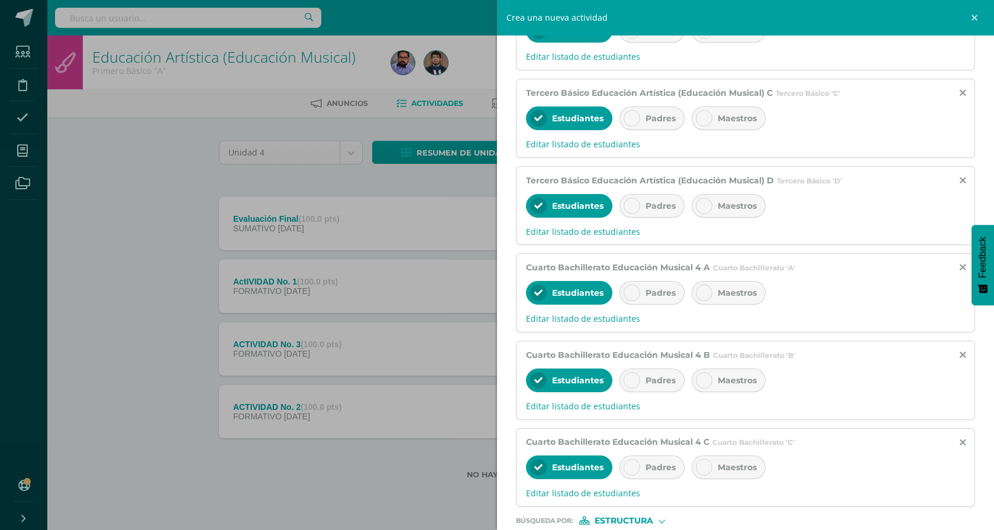
scroll to position [1149, 0]
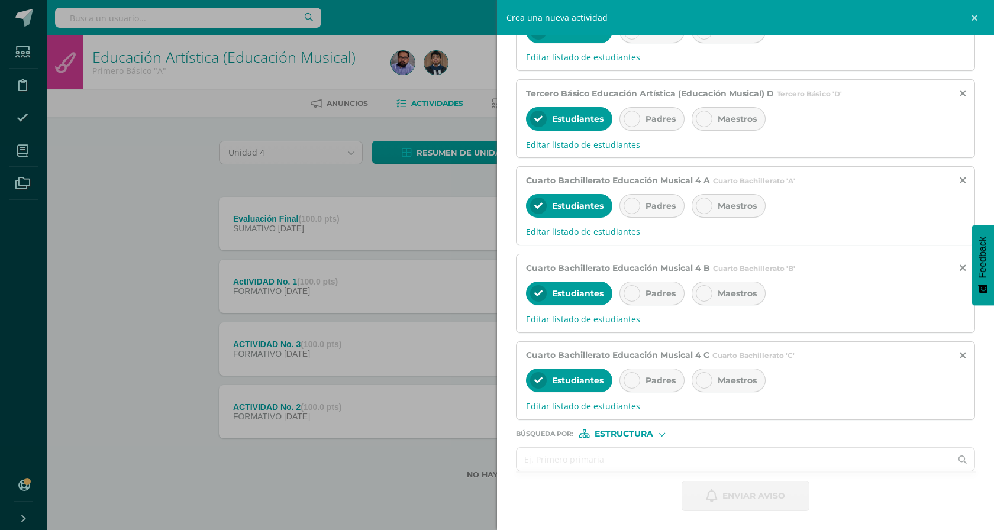
click at [611, 457] on input "text" at bounding box center [734, 459] width 434 height 23
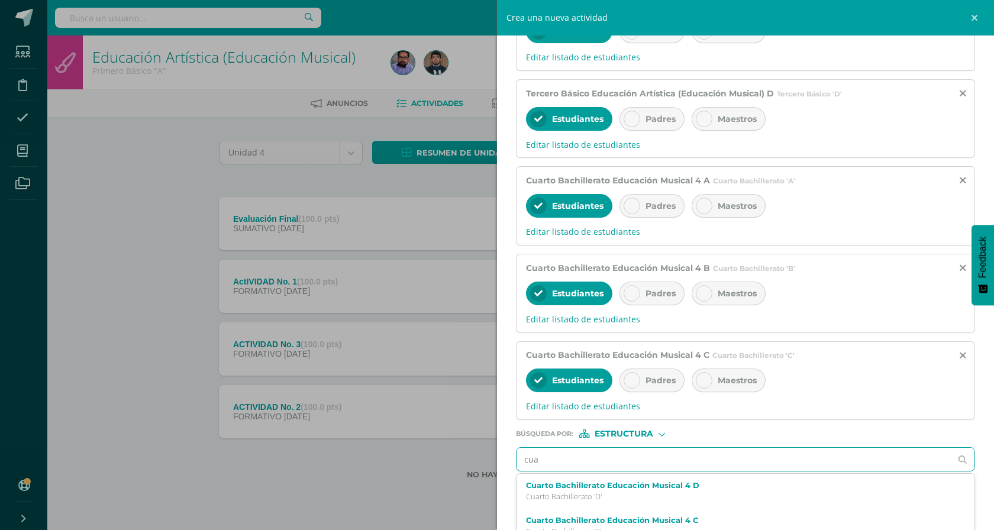
type input "cuar"
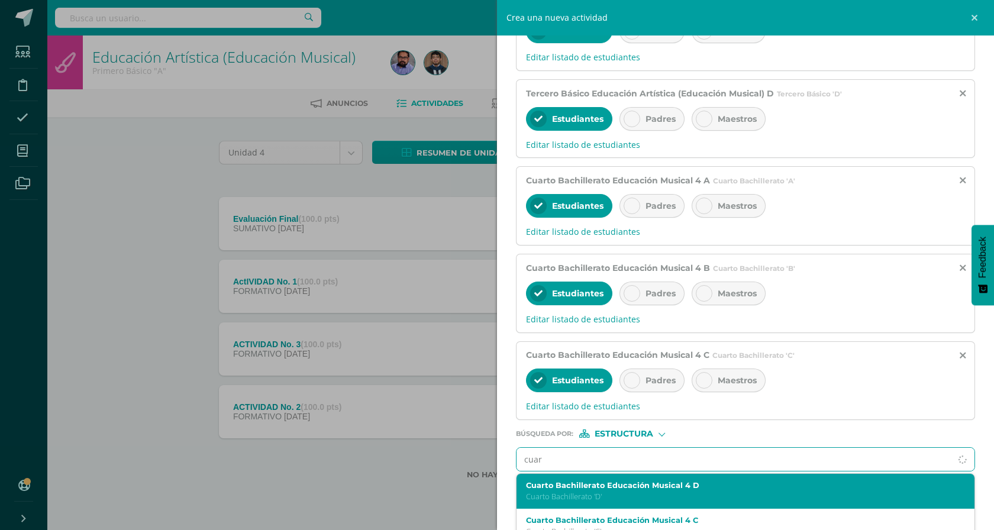
click at [611, 487] on label "Cuarto Bachillerato Educación Musical 4 D" at bounding box center [736, 485] width 420 height 9
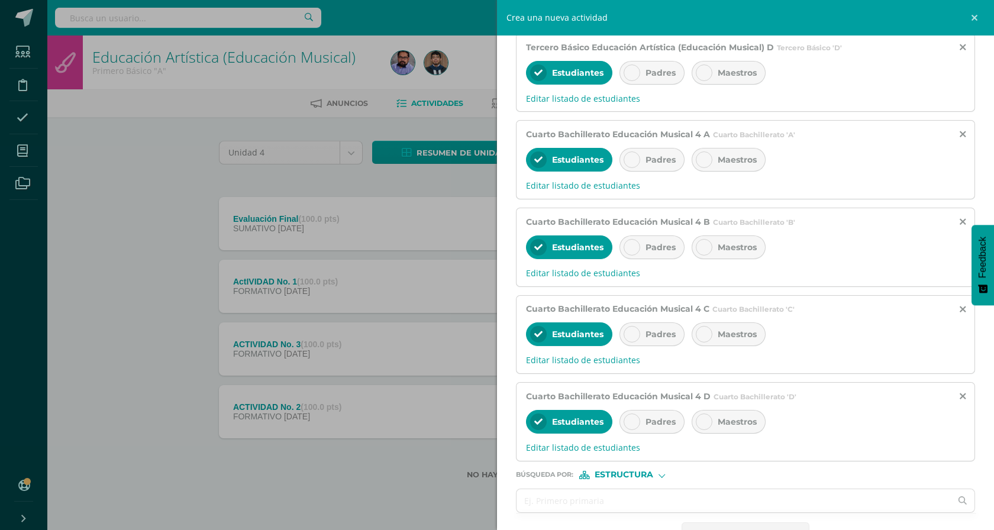
scroll to position [1237, 0]
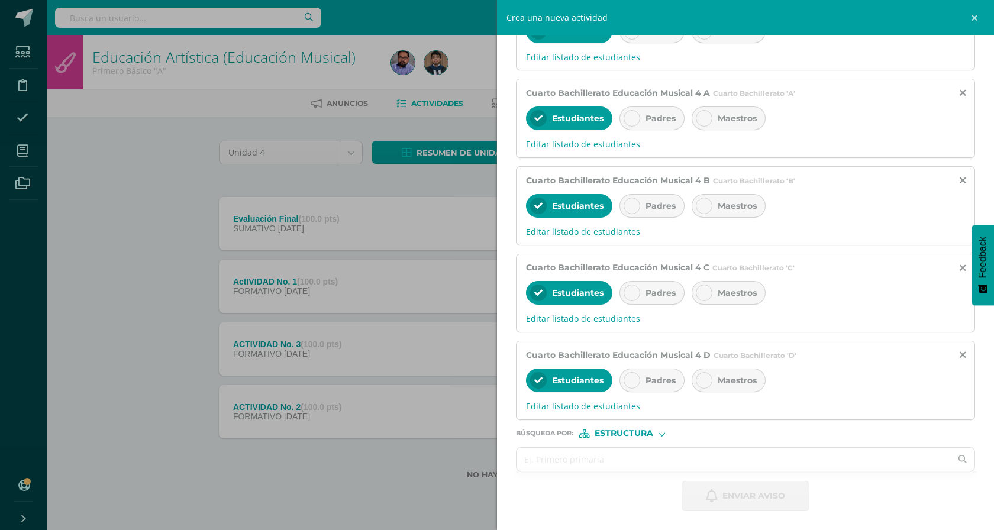
click at [607, 463] on input "text" at bounding box center [734, 459] width 434 height 23
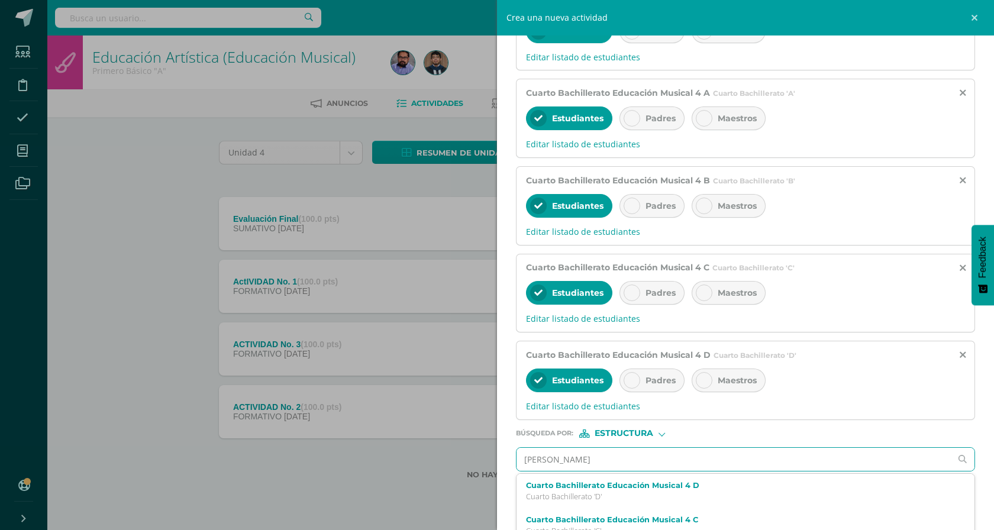
type input "quinto"
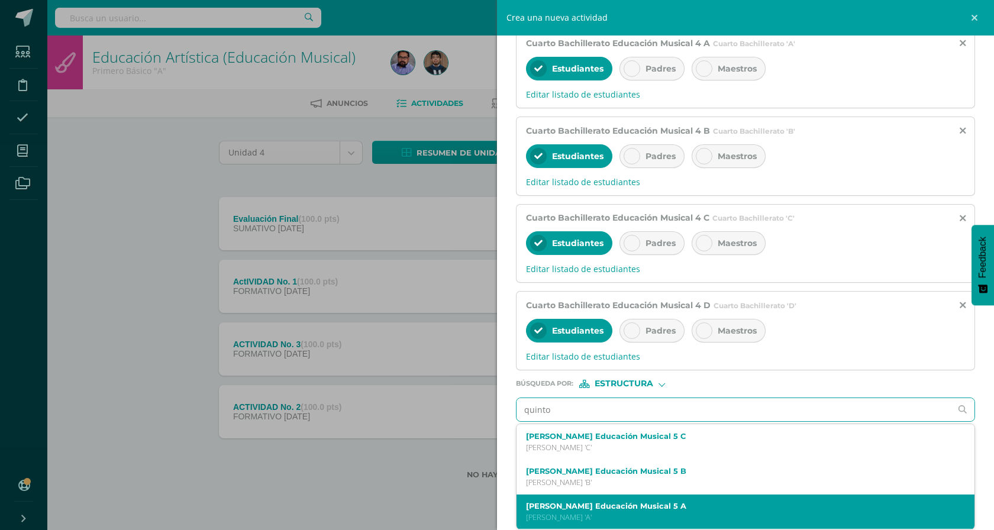
click at [666, 502] on label "[PERSON_NAME] Educación Musical 5 A" at bounding box center [736, 506] width 420 height 9
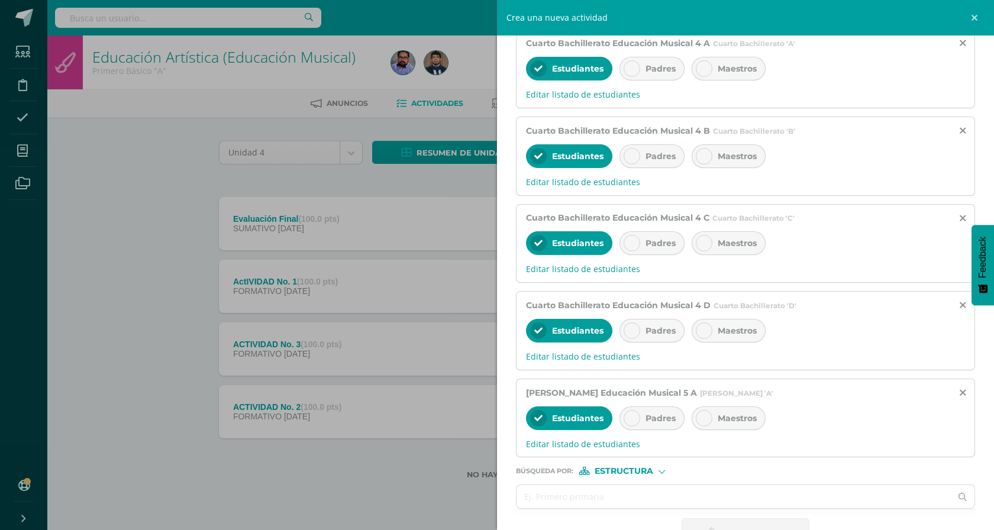
scroll to position [0, 0]
click at [656, 503] on input "text" at bounding box center [734, 496] width 434 height 23
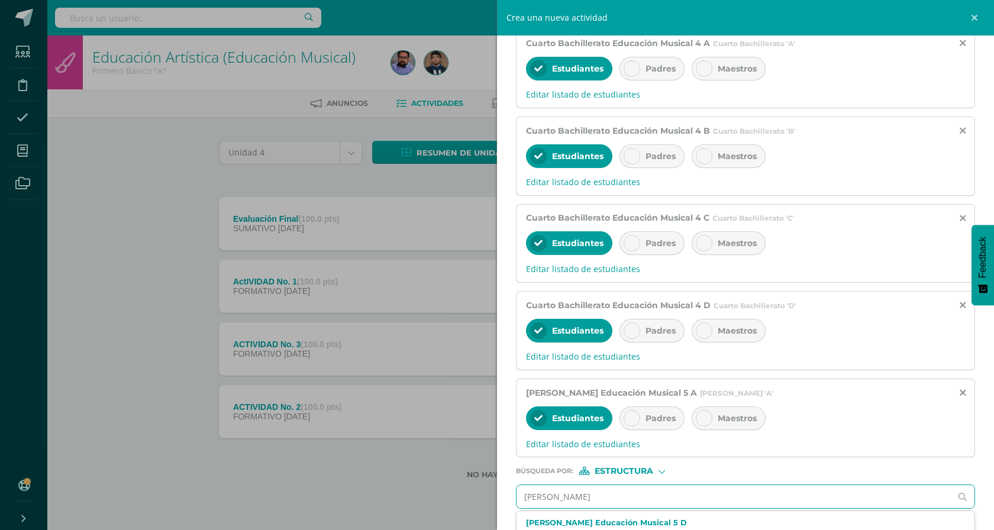
type input "quinto"
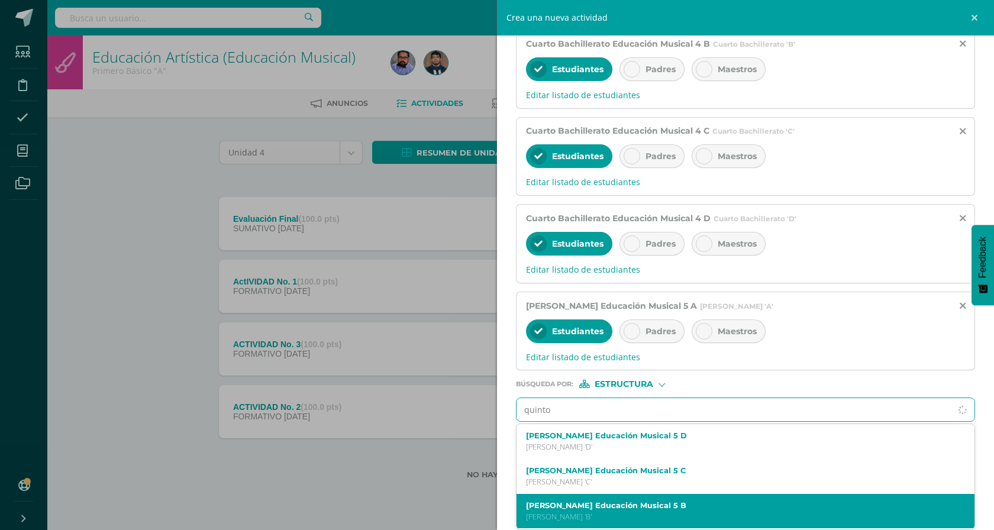
click at [657, 502] on label "[PERSON_NAME] Educación Musical 5 B" at bounding box center [736, 505] width 420 height 9
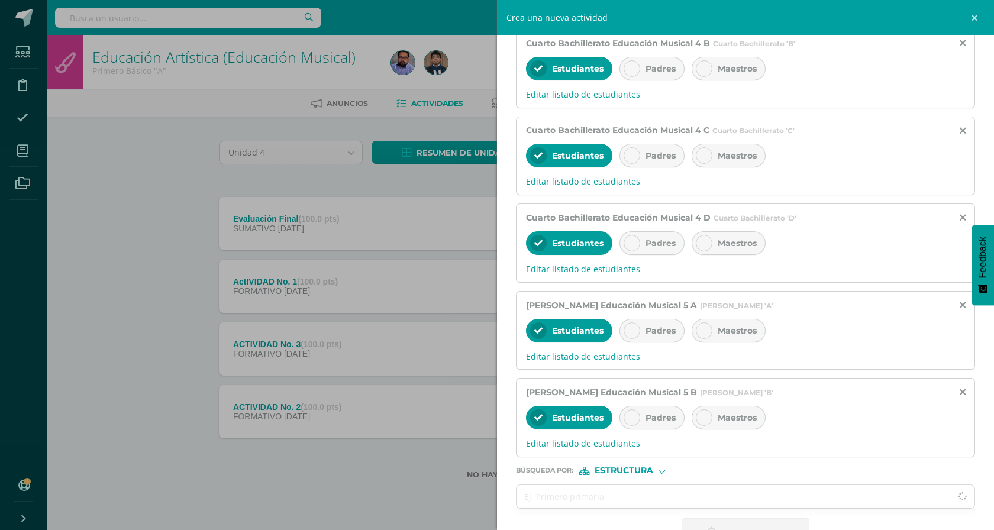
click at [644, 492] on input "text" at bounding box center [734, 496] width 434 height 23
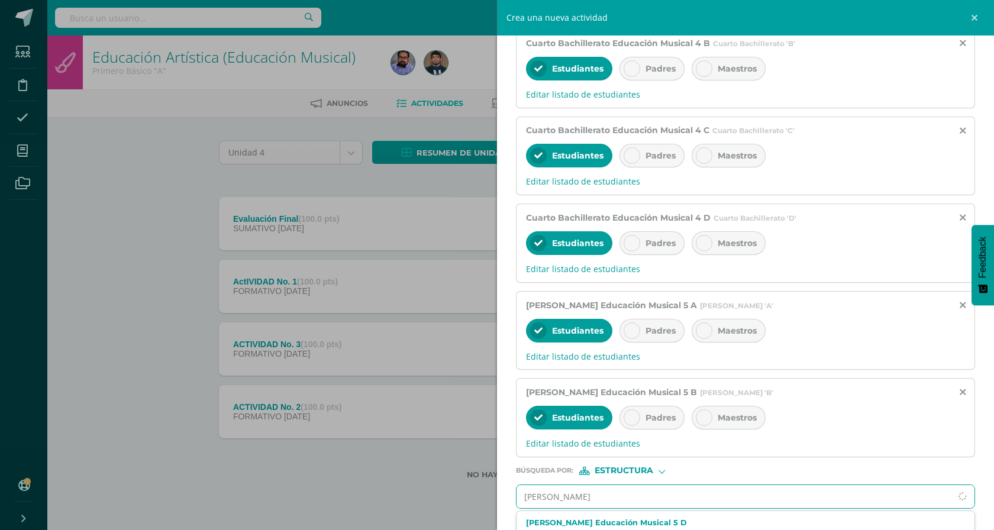
type input "quinto"
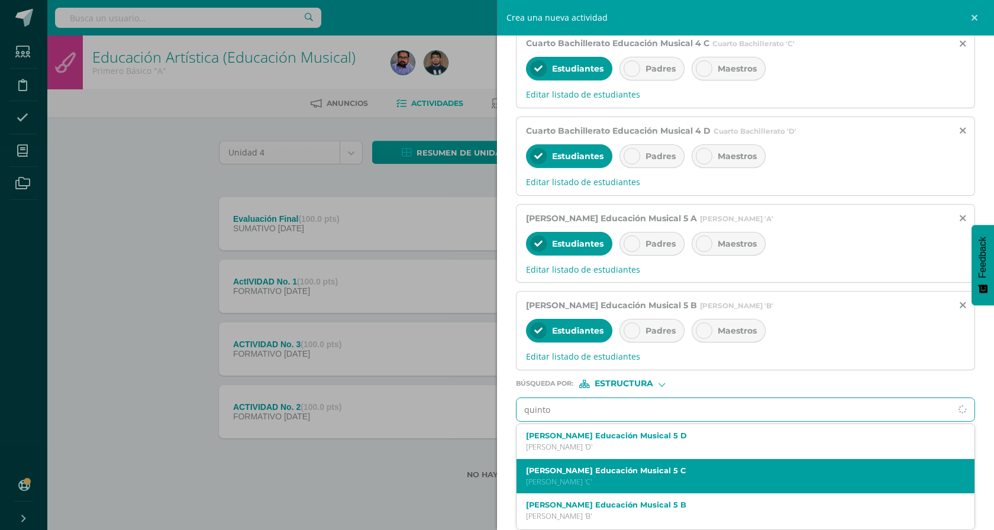
click at [665, 472] on label "[PERSON_NAME] Educación Musical 5 C" at bounding box center [736, 470] width 420 height 9
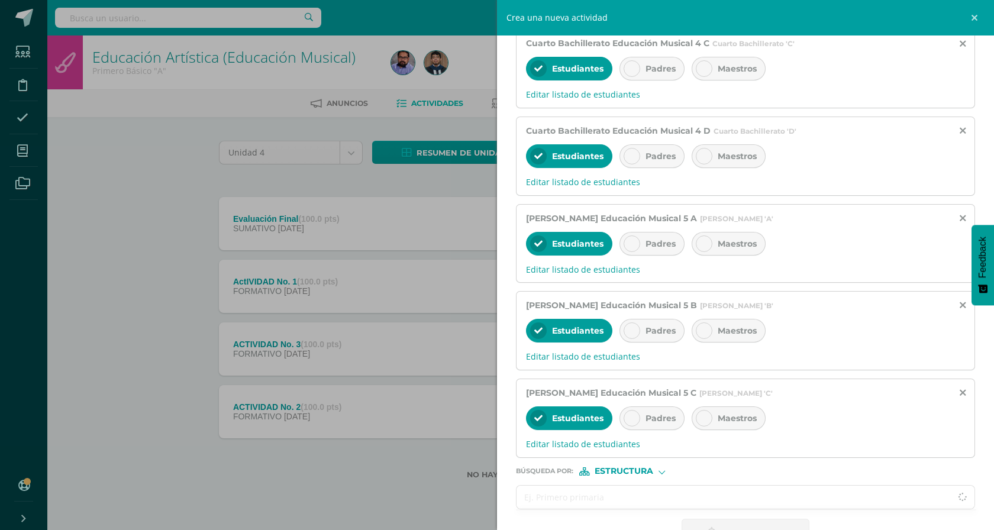
click at [649, 498] on input "text" at bounding box center [734, 497] width 434 height 23
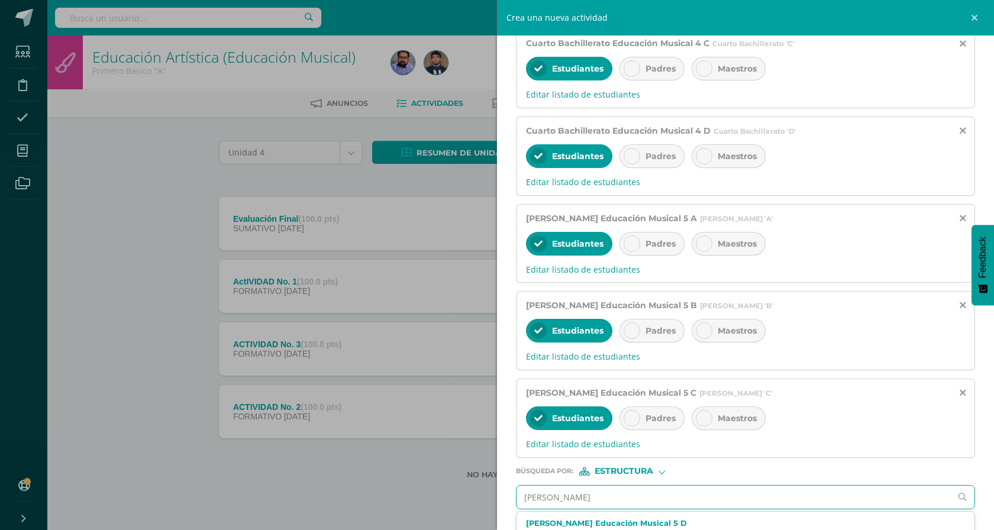
type input "quinto"
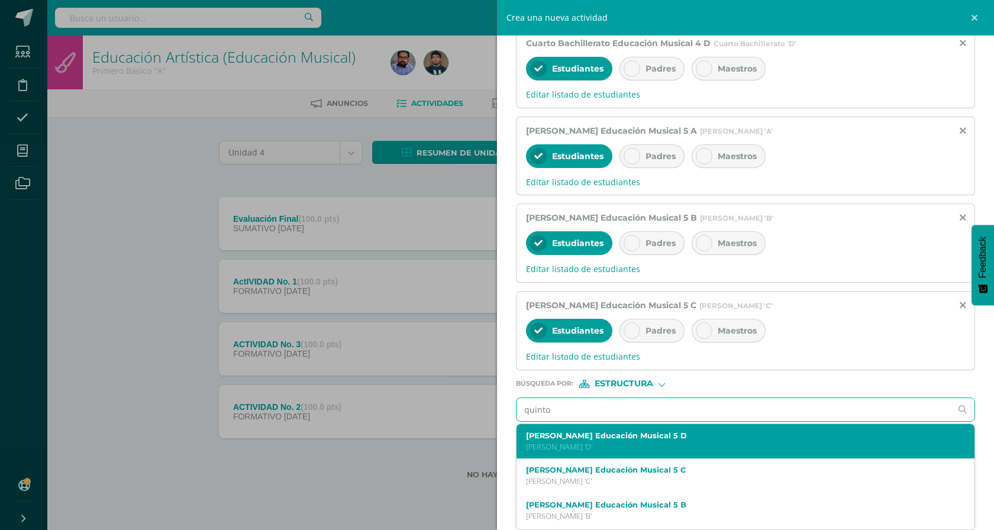
click at [643, 436] on label "[PERSON_NAME] Educación Musical 5 D" at bounding box center [736, 435] width 420 height 9
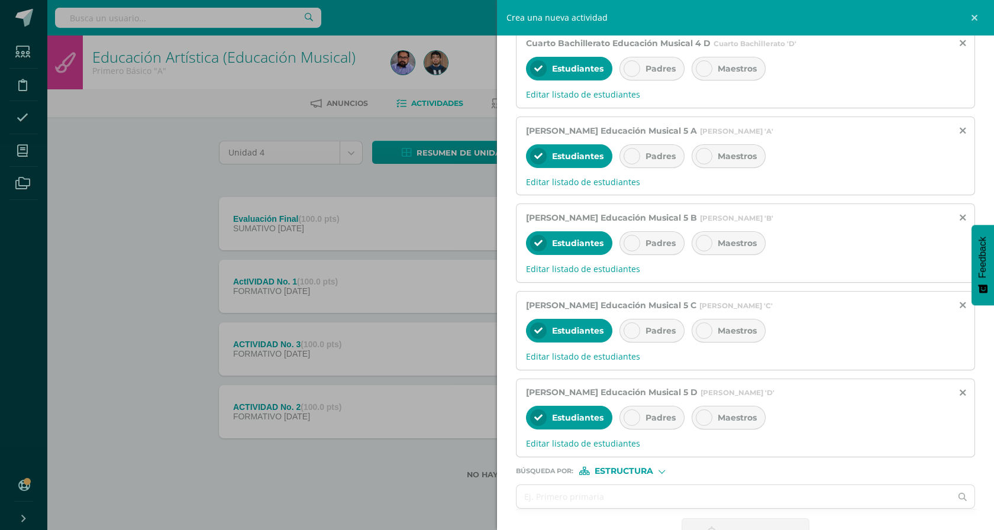
click at [663, 427] on div "Padres" at bounding box center [652, 418] width 65 height 24
click at [659, 335] on span "Padres" at bounding box center [661, 330] width 30 height 11
click at [660, 238] on span "Padres" at bounding box center [661, 243] width 30 height 11
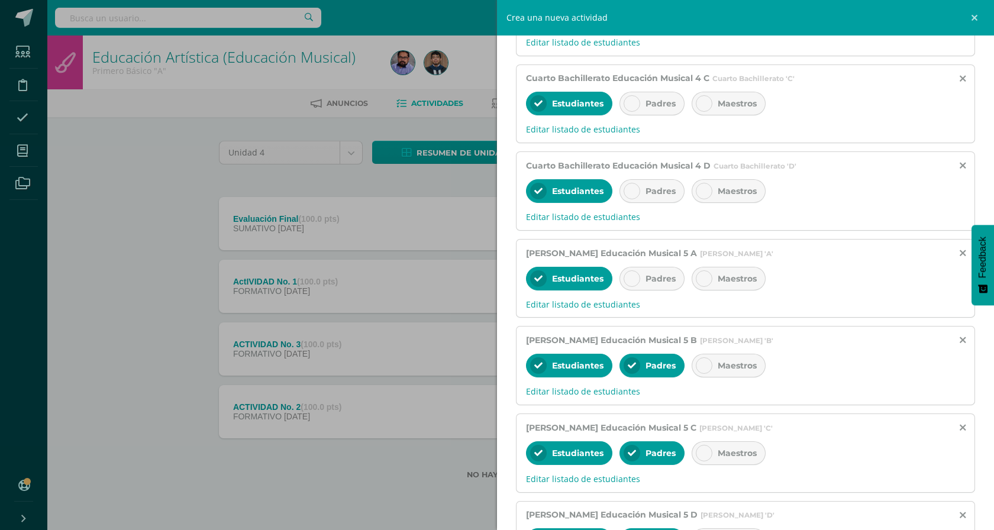
scroll to position [1398, 0]
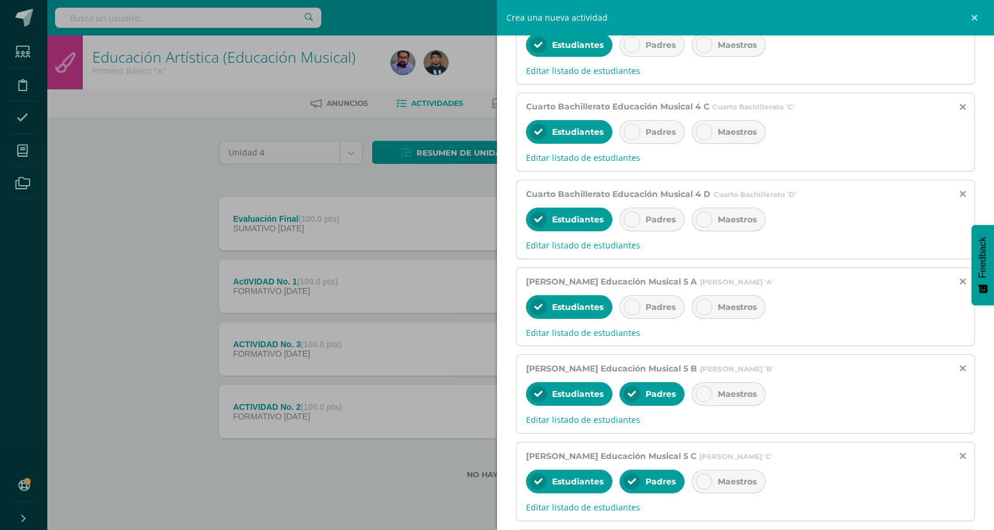
click at [662, 307] on span "Padres" at bounding box center [661, 307] width 30 height 11
click at [662, 232] on div "Estudiantes Padres Maestros" at bounding box center [745, 221] width 439 height 28
click at [662, 225] on div "Padres" at bounding box center [652, 220] width 65 height 24
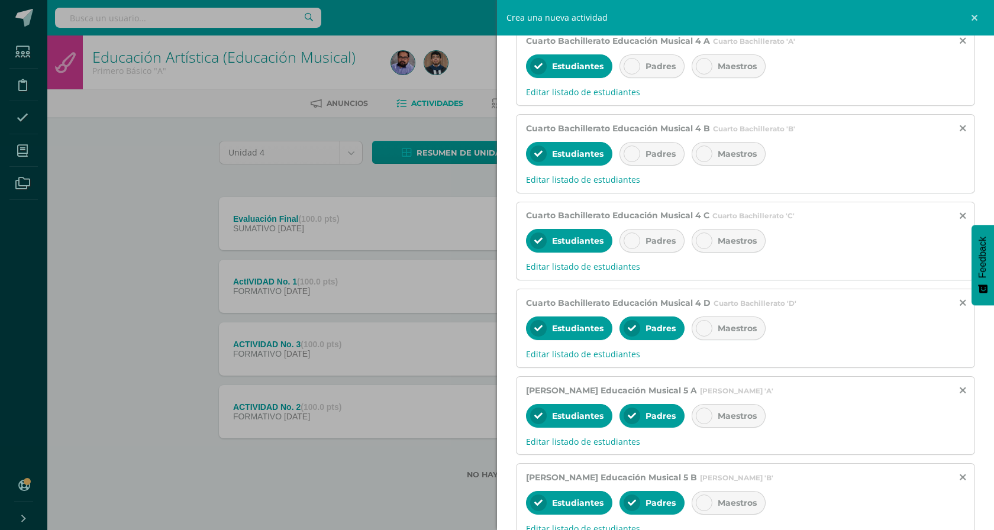
scroll to position [1267, 0]
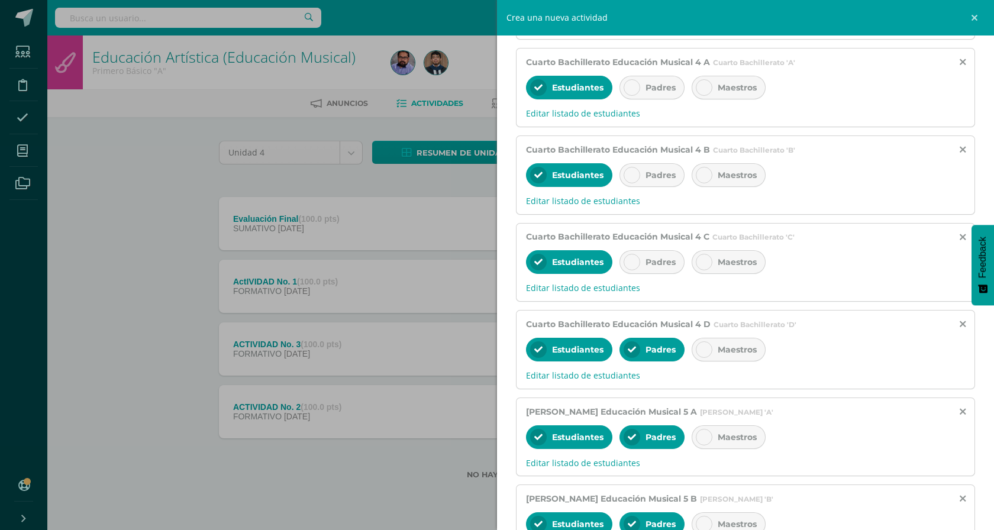
click at [657, 258] on span "Padres" at bounding box center [661, 262] width 30 height 11
click at [658, 182] on div "Padres" at bounding box center [652, 175] width 65 height 24
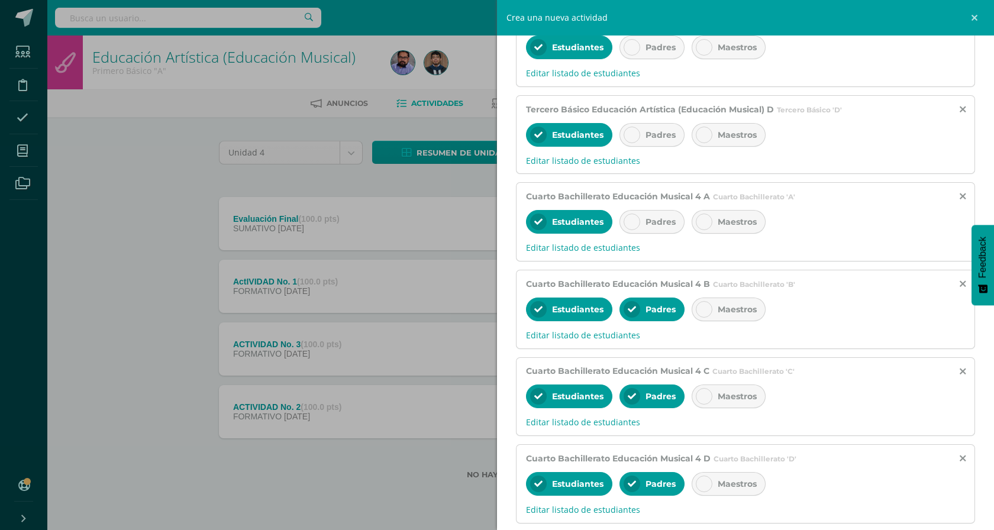
scroll to position [1117, 0]
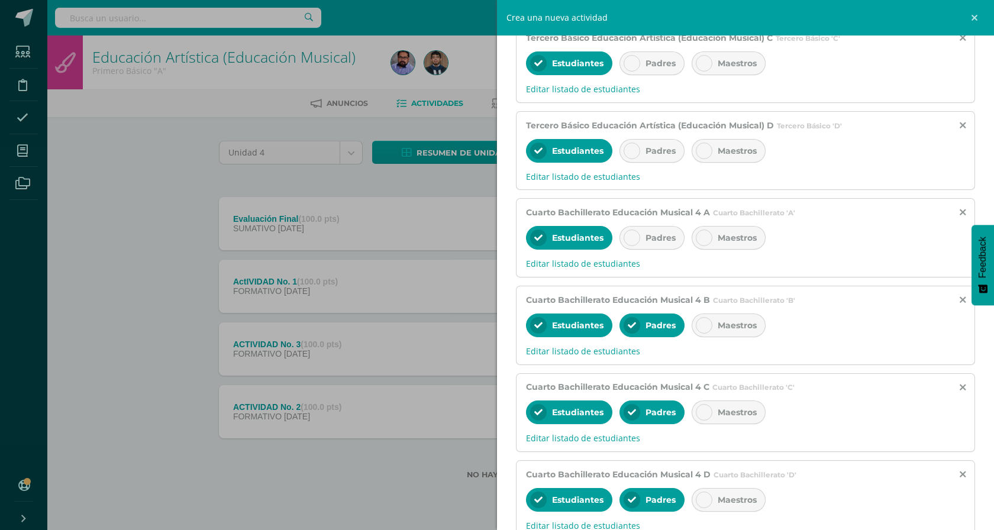
click at [653, 238] on span "Padres" at bounding box center [661, 238] width 30 height 11
click at [656, 163] on div "Estudiantes Padres Maestros" at bounding box center [745, 152] width 439 height 28
click at [656, 153] on span "Padres" at bounding box center [661, 151] width 30 height 11
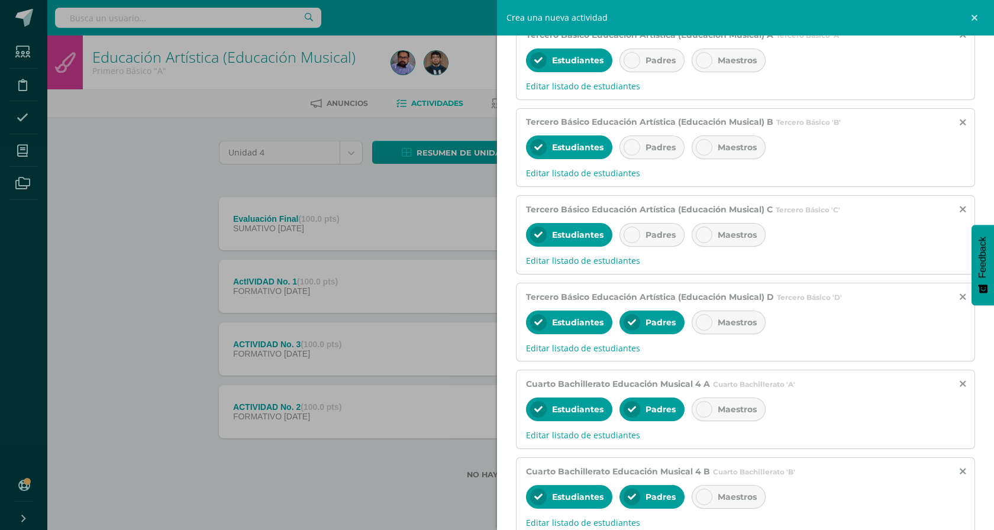
scroll to position [945, 0]
click at [656, 230] on div "Padres" at bounding box center [652, 236] width 65 height 24
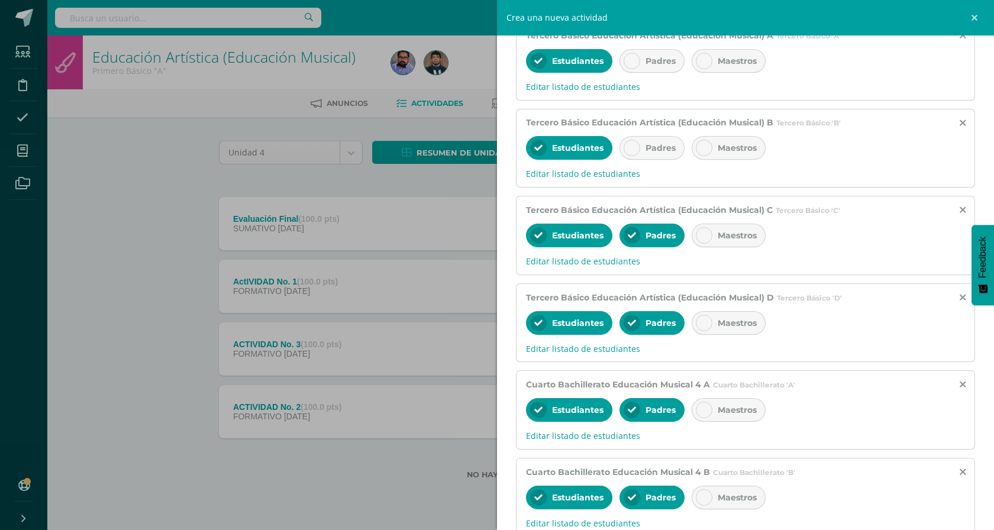
click at [658, 154] on div "Padres" at bounding box center [652, 148] width 65 height 24
click at [654, 72] on div "Padres" at bounding box center [652, 61] width 65 height 24
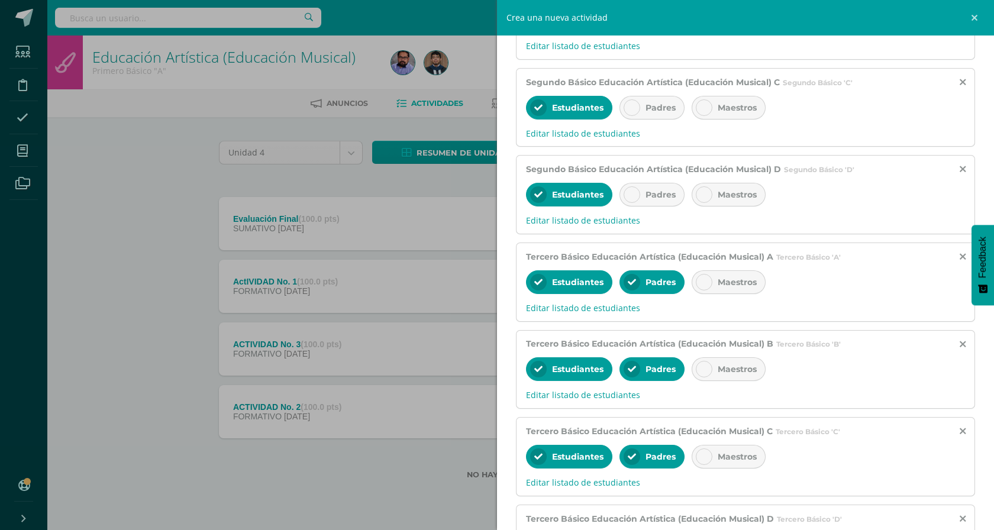
scroll to position [720, 0]
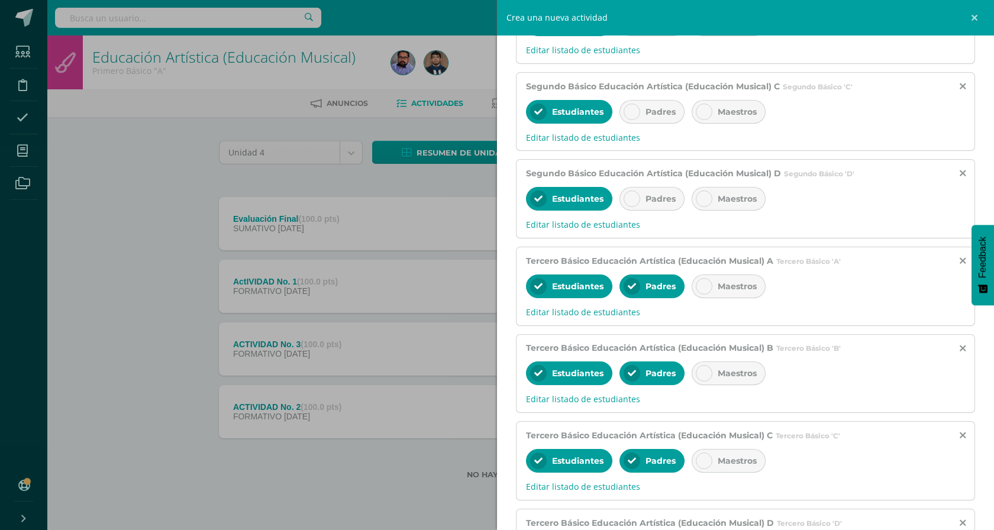
click at [656, 194] on span "Padres" at bounding box center [661, 198] width 30 height 11
click at [656, 109] on span "Padres" at bounding box center [661, 112] width 30 height 11
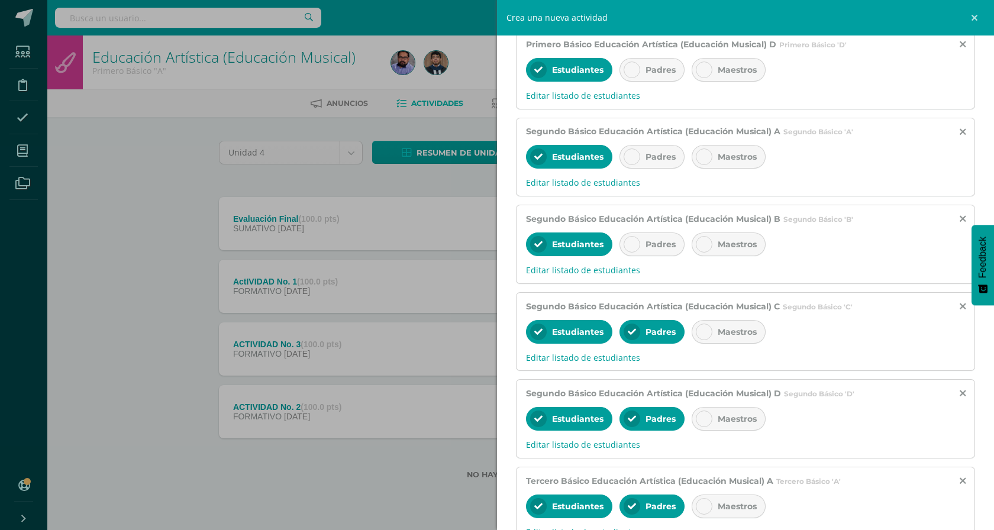
scroll to position [391, 0]
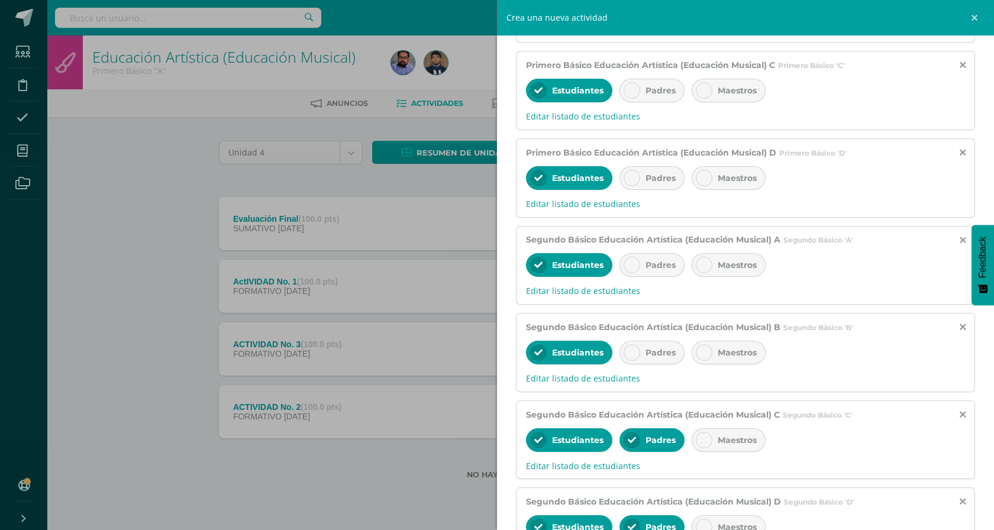
click at [654, 353] on span "Padres" at bounding box center [661, 352] width 30 height 11
click at [654, 262] on span "Padres" at bounding box center [661, 265] width 30 height 11
click at [654, 175] on span "Padres" at bounding box center [661, 178] width 30 height 11
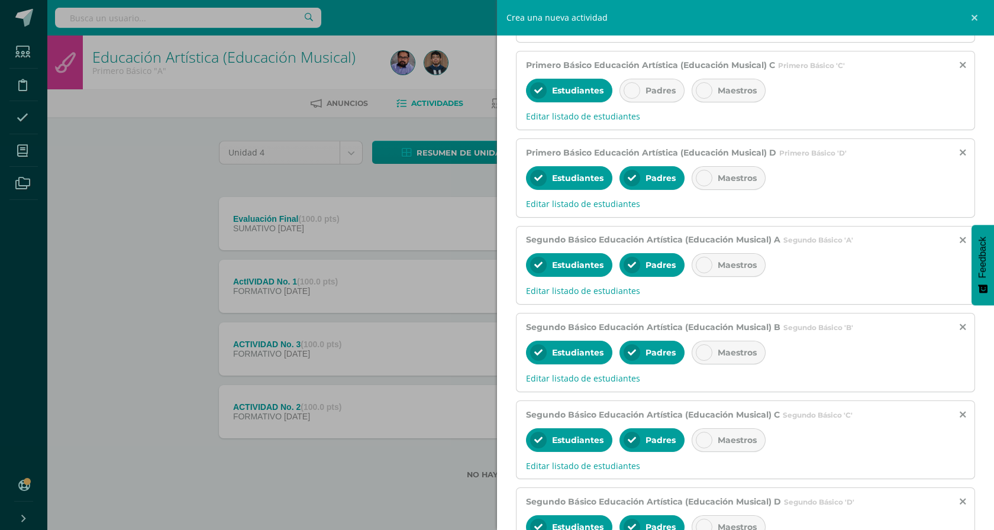
click at [654, 81] on div "Padres" at bounding box center [652, 91] width 65 height 24
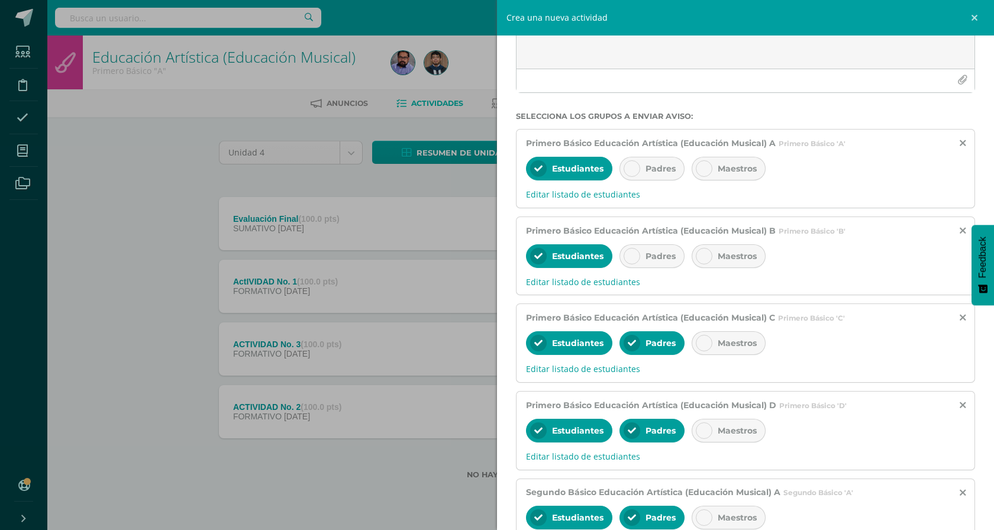
scroll to position [105, 0]
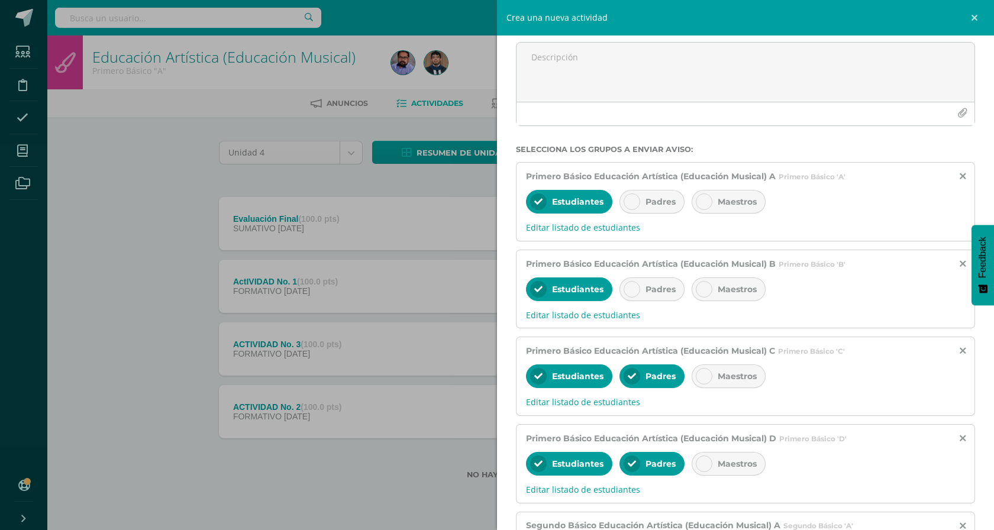
click at [650, 279] on div "Padres" at bounding box center [652, 290] width 65 height 24
click at [647, 222] on span "Editar listado de estudiantes" at bounding box center [745, 227] width 439 height 11
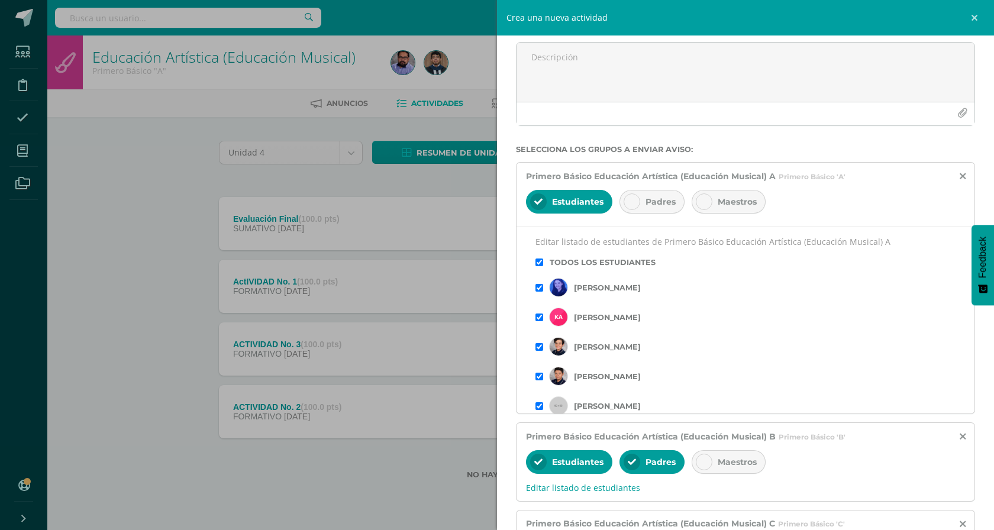
click at [648, 211] on div "Padres" at bounding box center [652, 202] width 65 height 24
click at [963, 176] on icon at bounding box center [963, 177] width 6 height 10
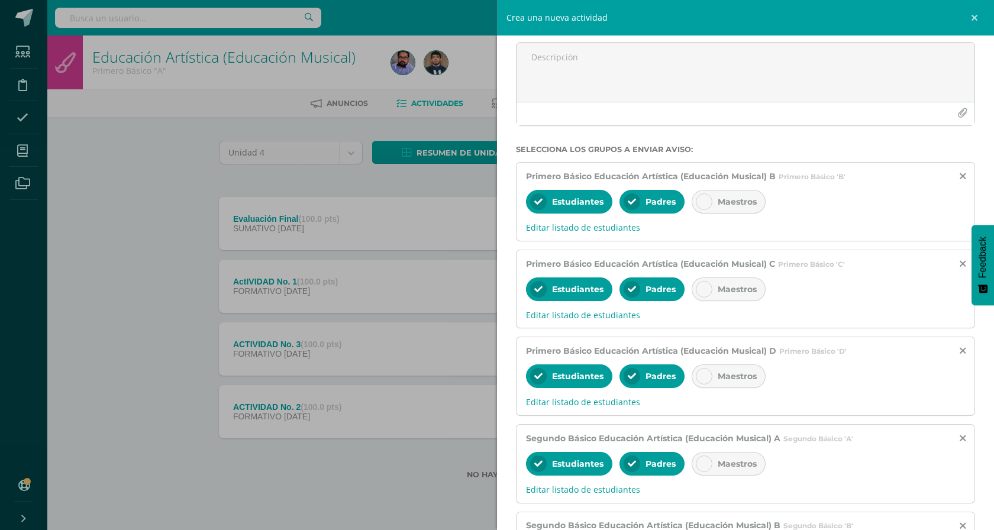
scroll to position [0, 0]
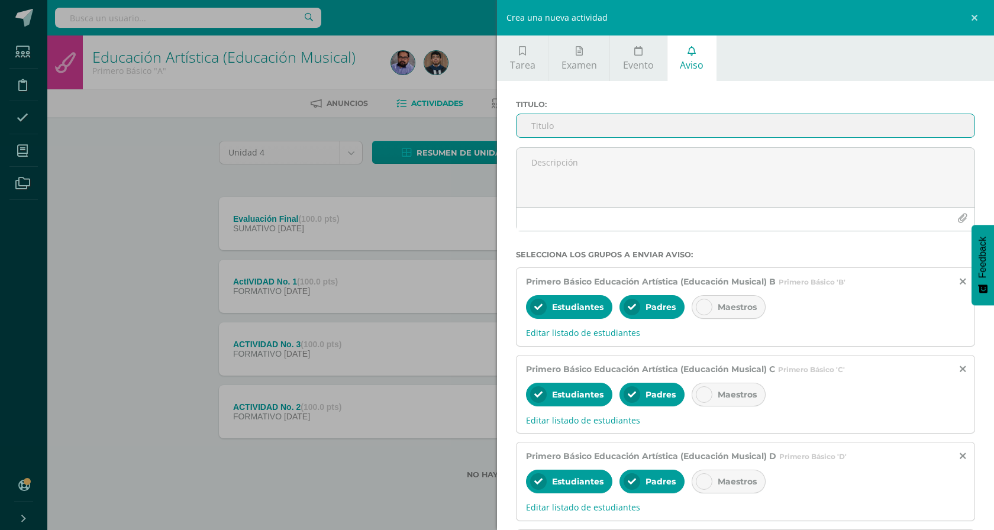
click at [592, 127] on input "Titulo :" at bounding box center [746, 125] width 458 height 23
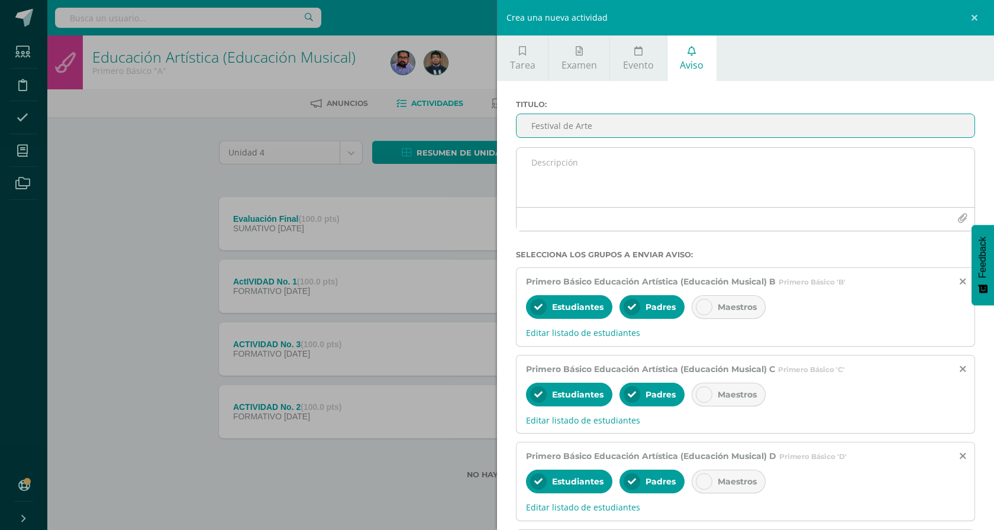
type input "Festival de Arte"
click at [964, 214] on icon "button" at bounding box center [962, 219] width 10 height 10
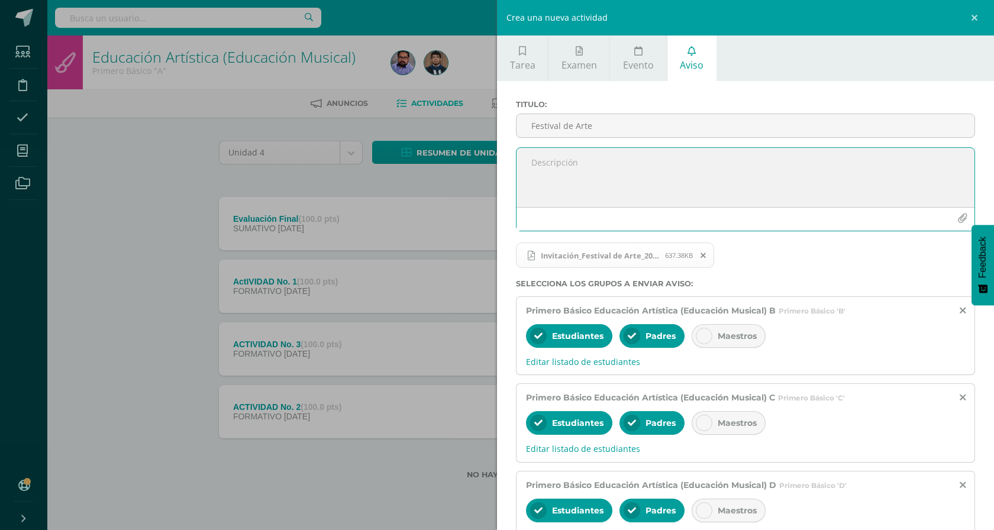
click at [961, 218] on icon "button" at bounding box center [962, 219] width 10 height 10
click at [576, 167] on textarea at bounding box center [746, 177] width 458 height 59
paste textarea "Buen día, compartimos información importante sobre nuestro festival artístico. …"
type textarea "Buen día, compartimos información importante sobre nuestro festival artístico. …"
click at [734, 328] on div "Maestros" at bounding box center [729, 336] width 74 height 24
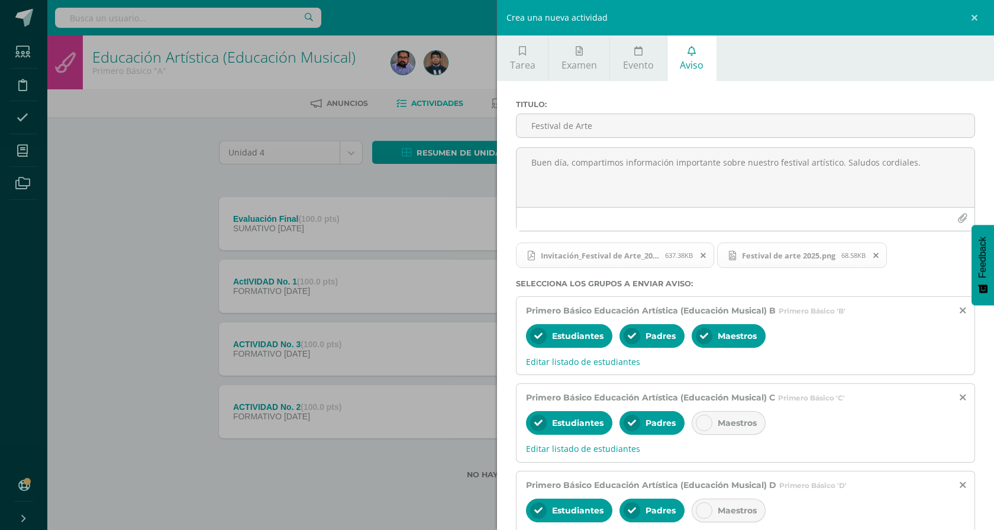
click at [735, 413] on div "Maestros" at bounding box center [729, 423] width 74 height 24
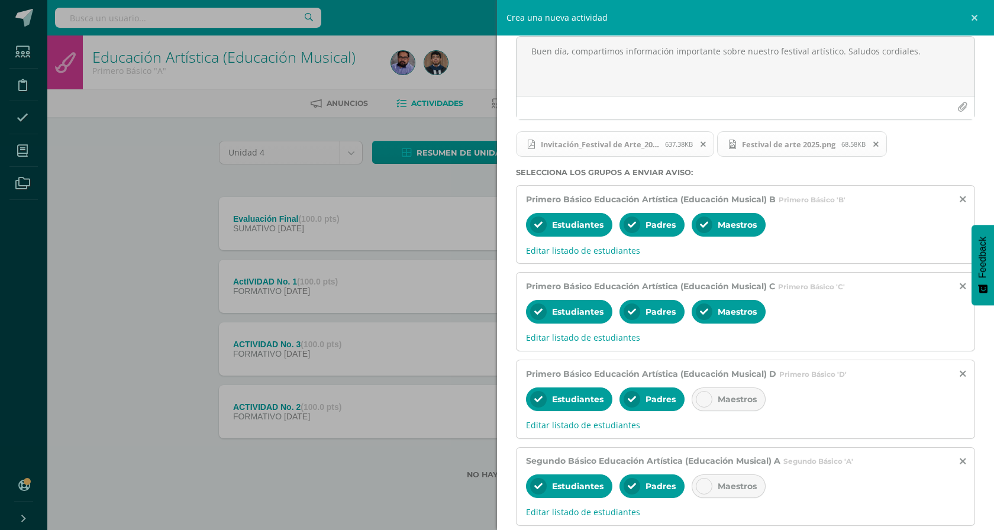
click at [736, 399] on span "Maestros" at bounding box center [737, 399] width 39 height 11
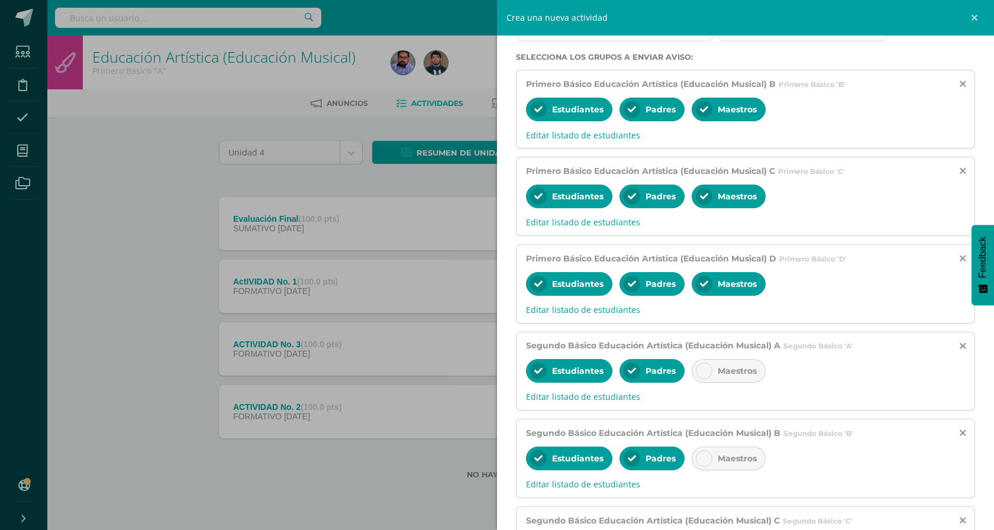
click at [736, 373] on span "Maestros" at bounding box center [737, 371] width 39 height 11
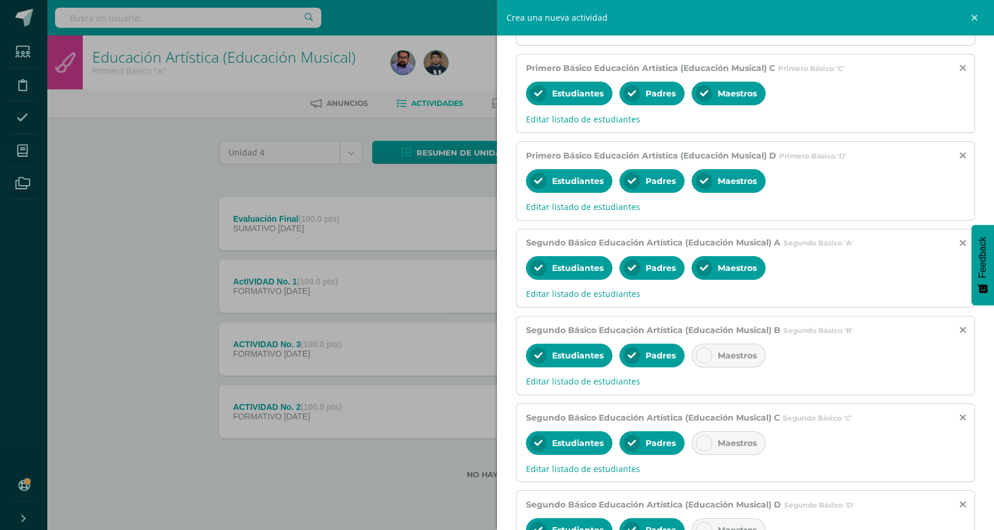
scroll to position [449, 0]
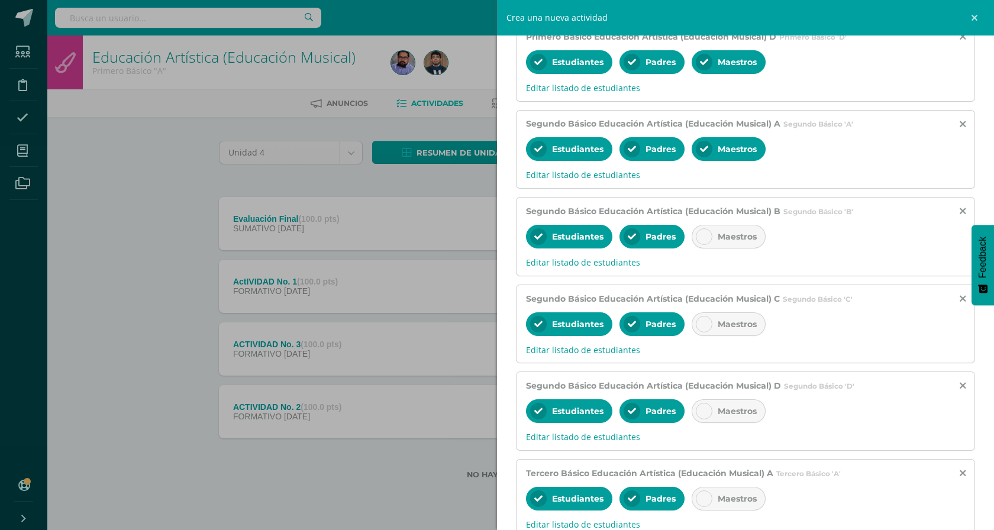
click at [727, 250] on div "Estudiantes Padres Maestros" at bounding box center [745, 238] width 439 height 28
click at [727, 248] on div "Maestros" at bounding box center [729, 237] width 74 height 24
click at [730, 318] on div "Maestros" at bounding box center [729, 324] width 74 height 24
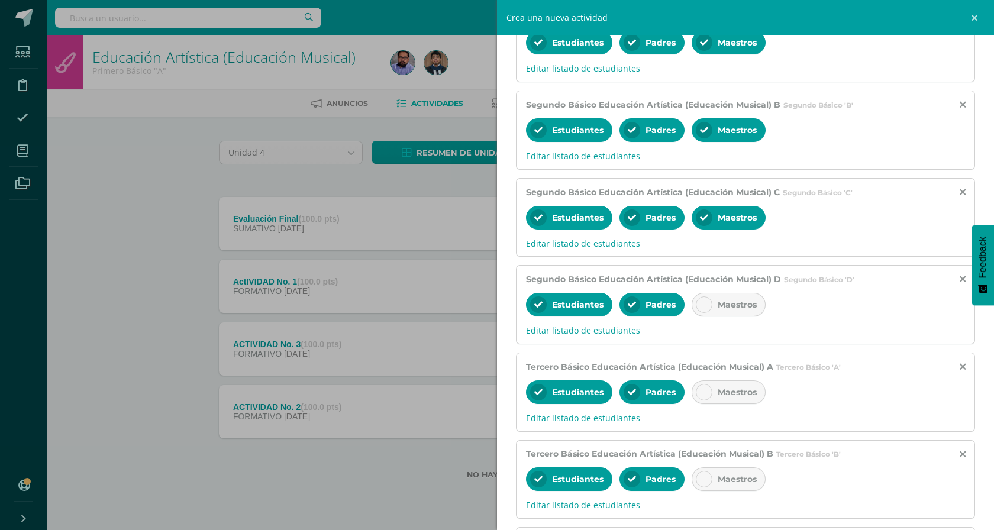
click at [731, 306] on span "Maestros" at bounding box center [737, 304] width 39 height 11
click at [735, 400] on div "Maestros" at bounding box center [729, 392] width 74 height 24
click at [740, 488] on div "Maestros" at bounding box center [729, 479] width 74 height 24
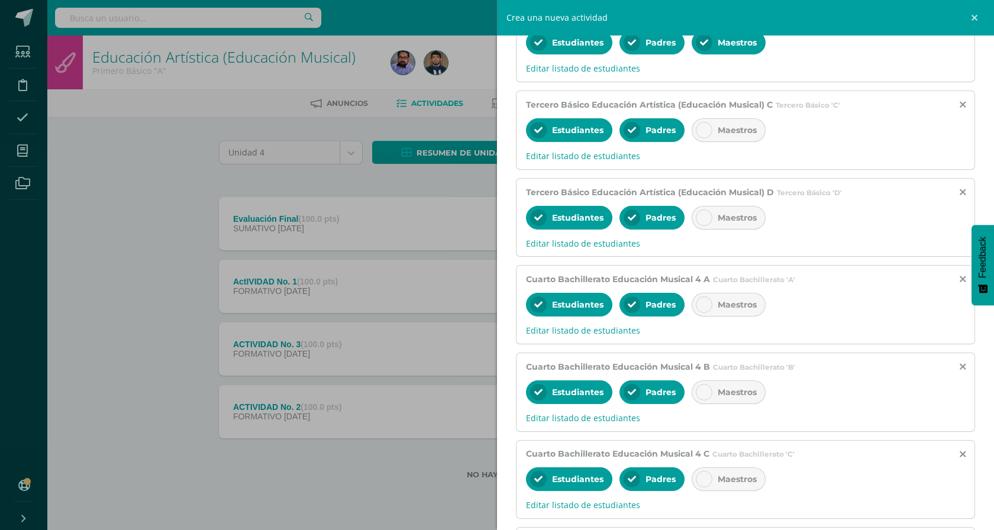
scroll to position [992, 0]
click at [732, 137] on div "Maestros" at bounding box center [729, 130] width 74 height 24
click at [741, 230] on div "Estudiantes Padres Maestros" at bounding box center [745, 219] width 439 height 28
click at [741, 217] on span "Maestros" at bounding box center [737, 217] width 39 height 11
click at [745, 315] on div "Maestros" at bounding box center [729, 305] width 74 height 24
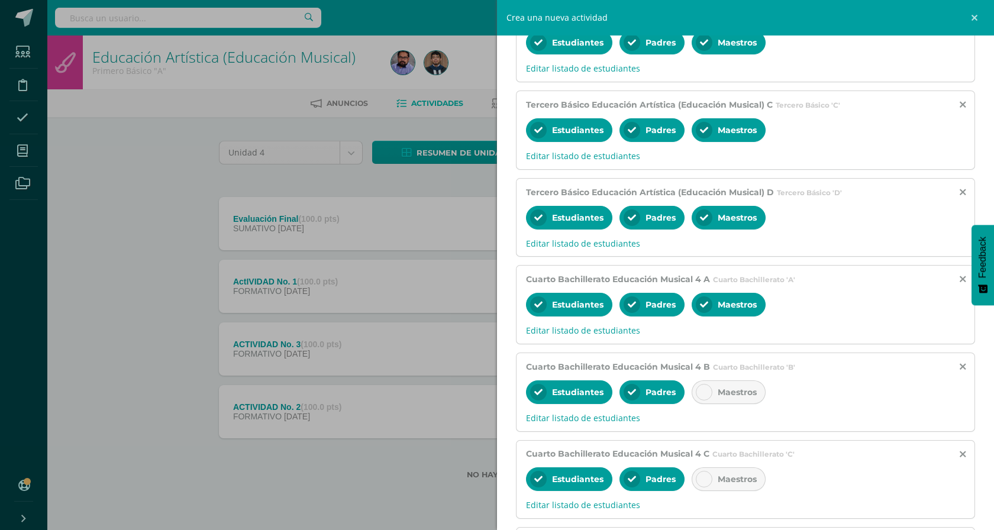
click at [746, 385] on div "Maestros" at bounding box center [729, 392] width 74 height 24
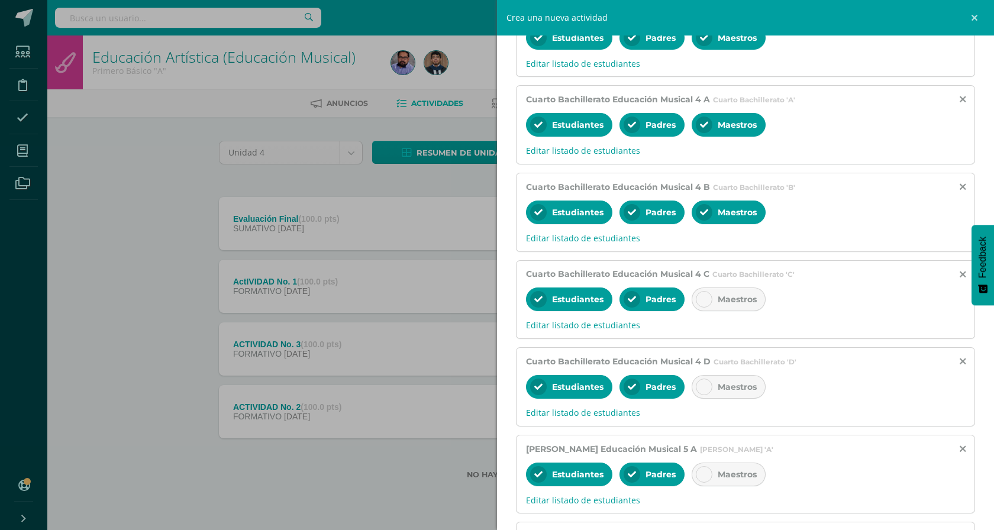
scroll to position [1248, 0]
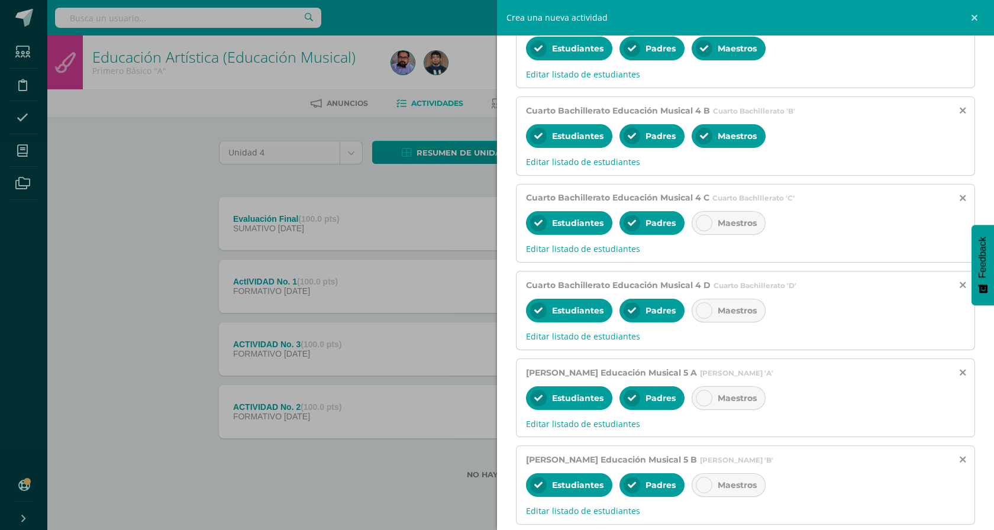
click at [749, 217] on div "Maestros" at bounding box center [729, 223] width 74 height 24
click at [747, 309] on span "Maestros" at bounding box center [737, 310] width 39 height 11
click at [749, 409] on div "Maestros" at bounding box center [729, 398] width 74 height 24
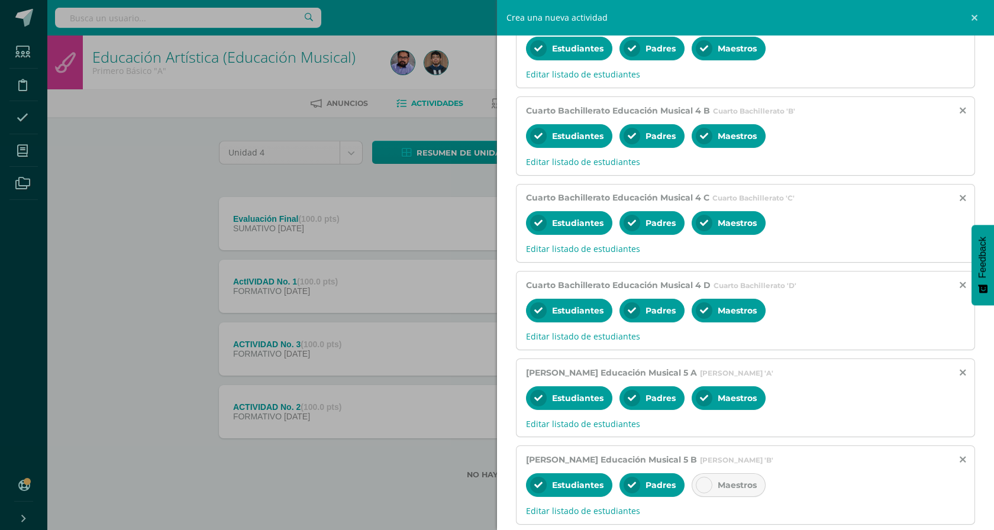
click at [749, 403] on div "Maestros" at bounding box center [729, 398] width 74 height 24
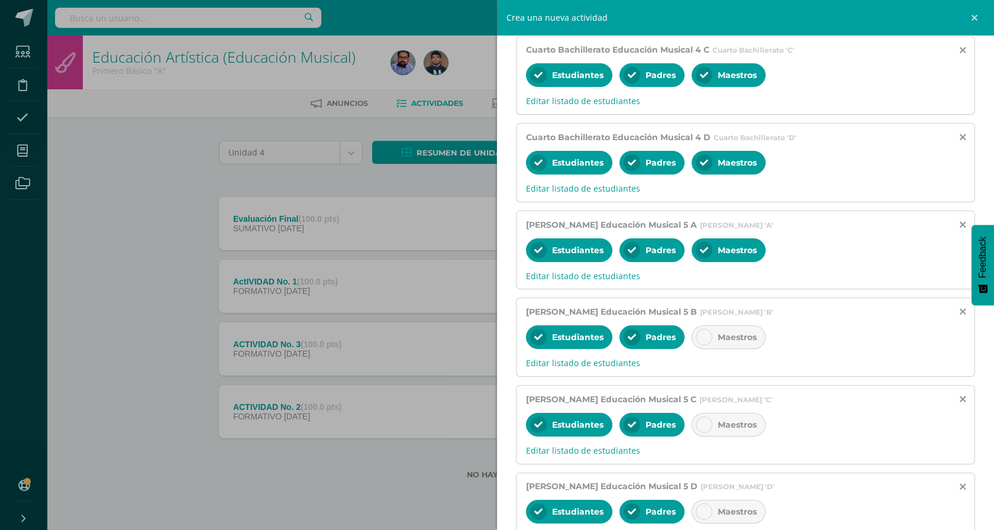
scroll to position [1527, 0]
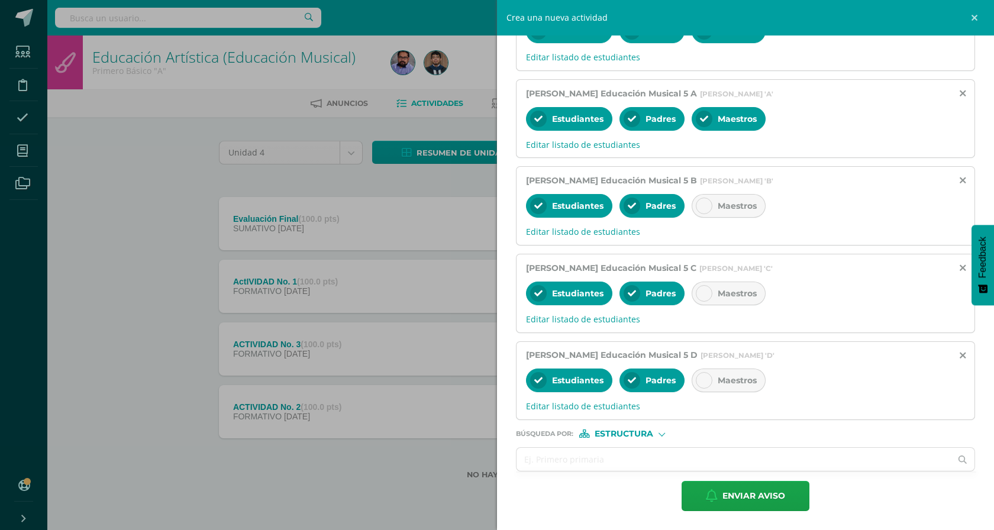
click at [744, 385] on span "Maestros" at bounding box center [737, 380] width 39 height 11
click at [736, 302] on div "Maestros" at bounding box center [729, 294] width 74 height 24
click at [723, 207] on span "Maestros" at bounding box center [737, 206] width 39 height 11
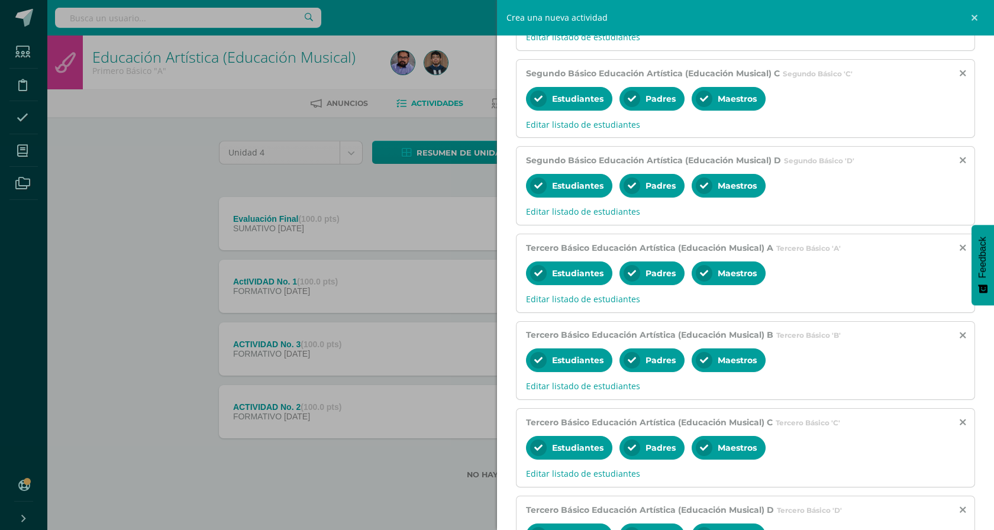
scroll to position [0, 0]
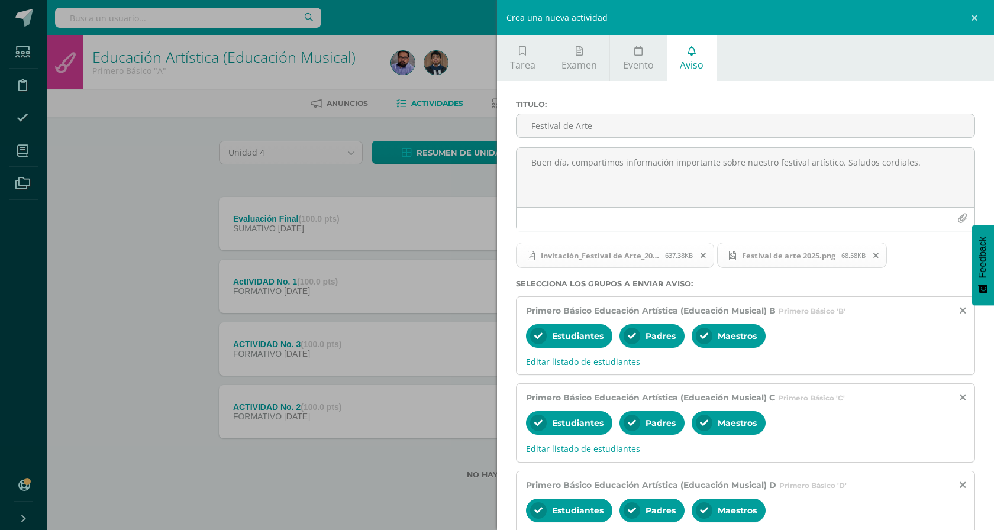
click at [628, 262] on span "Invitación_Festival de Arte_2025.pdf 637.38KB" at bounding box center [615, 256] width 198 height 26
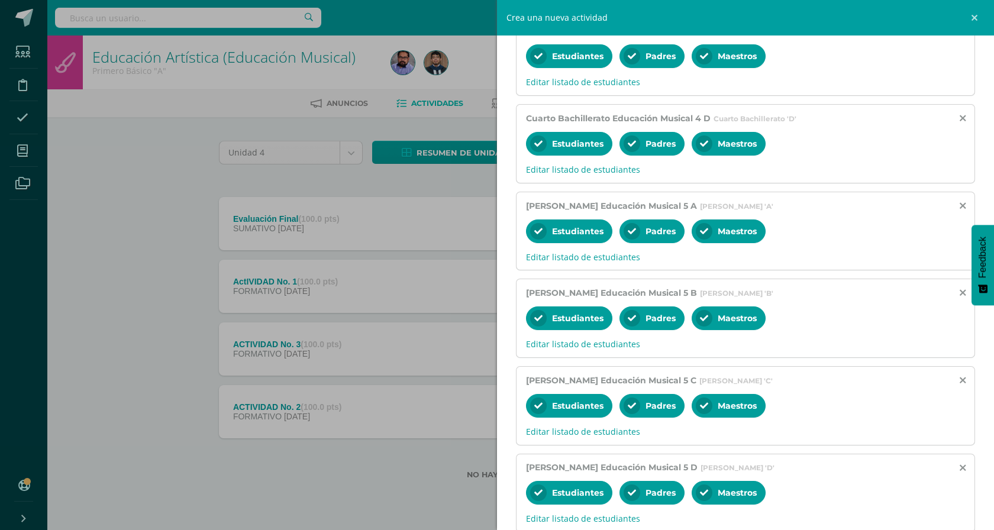
scroll to position [1527, 0]
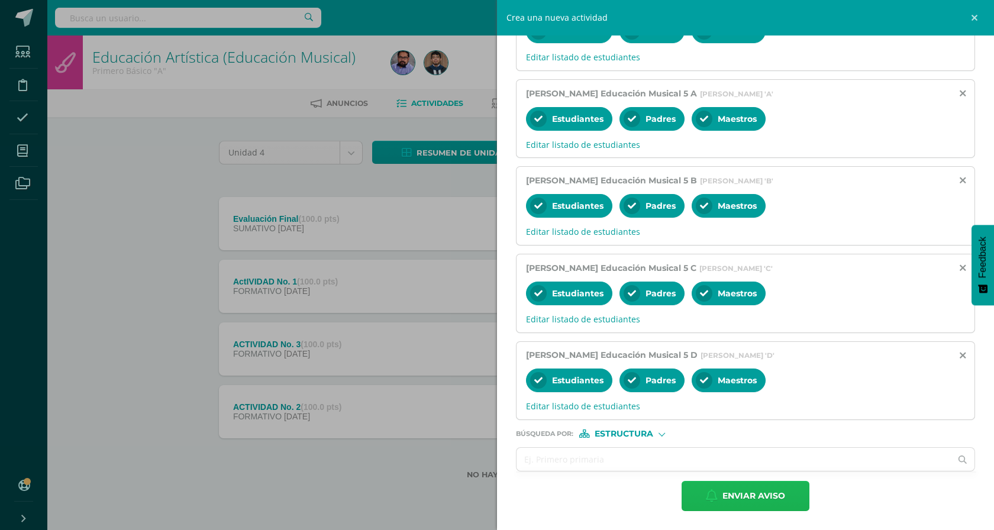
click at [744, 501] on span "Enviar aviso" at bounding box center [753, 496] width 63 height 29
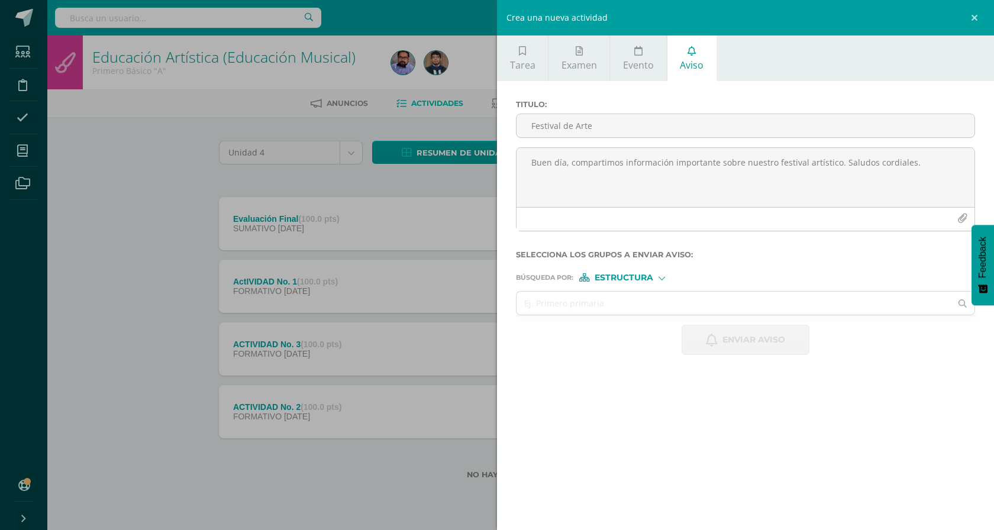
scroll to position [0, 0]
